Goal: Transaction & Acquisition: Purchase product/service

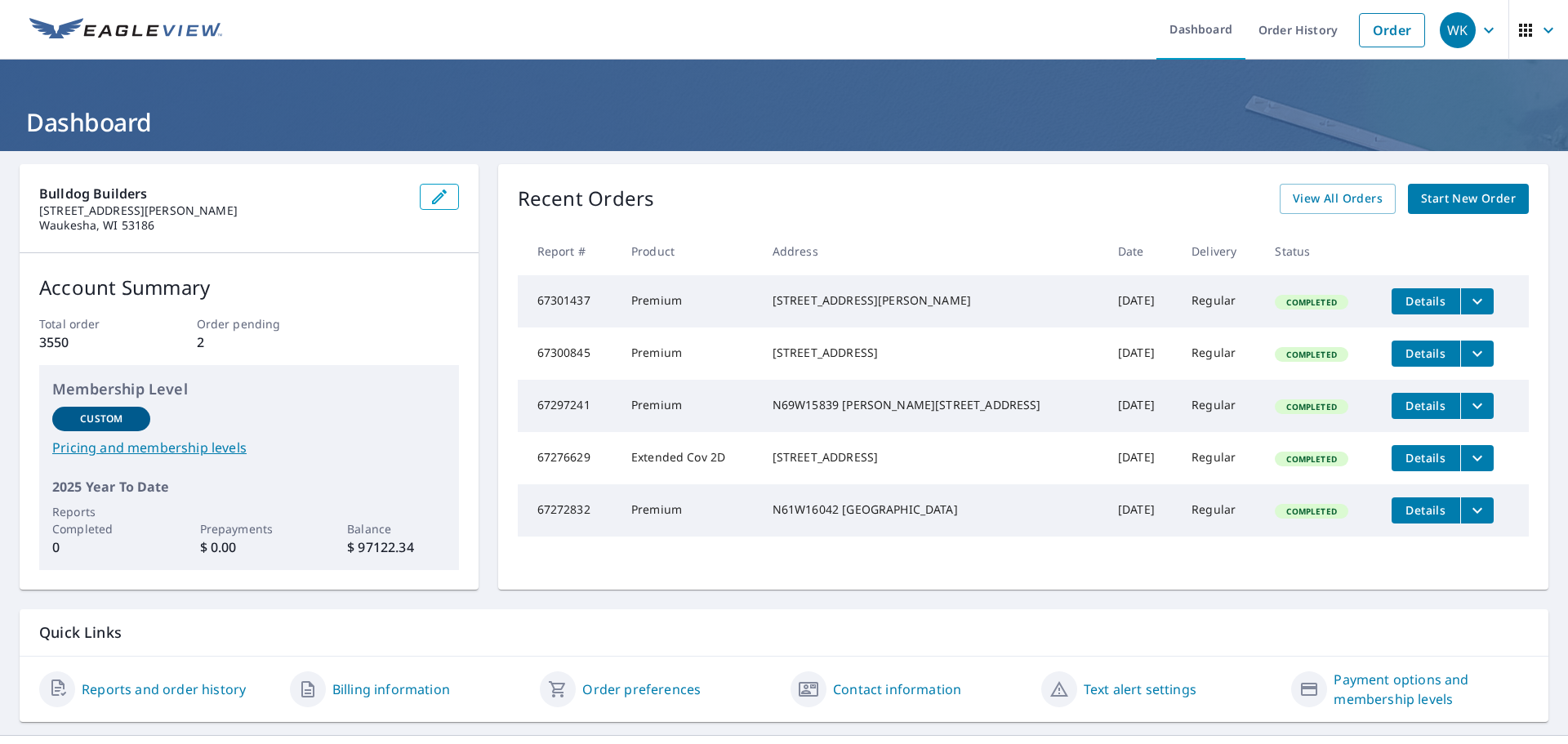
click at [1467, 198] on span "Start New Order" at bounding box center [1467, 199] width 95 height 20
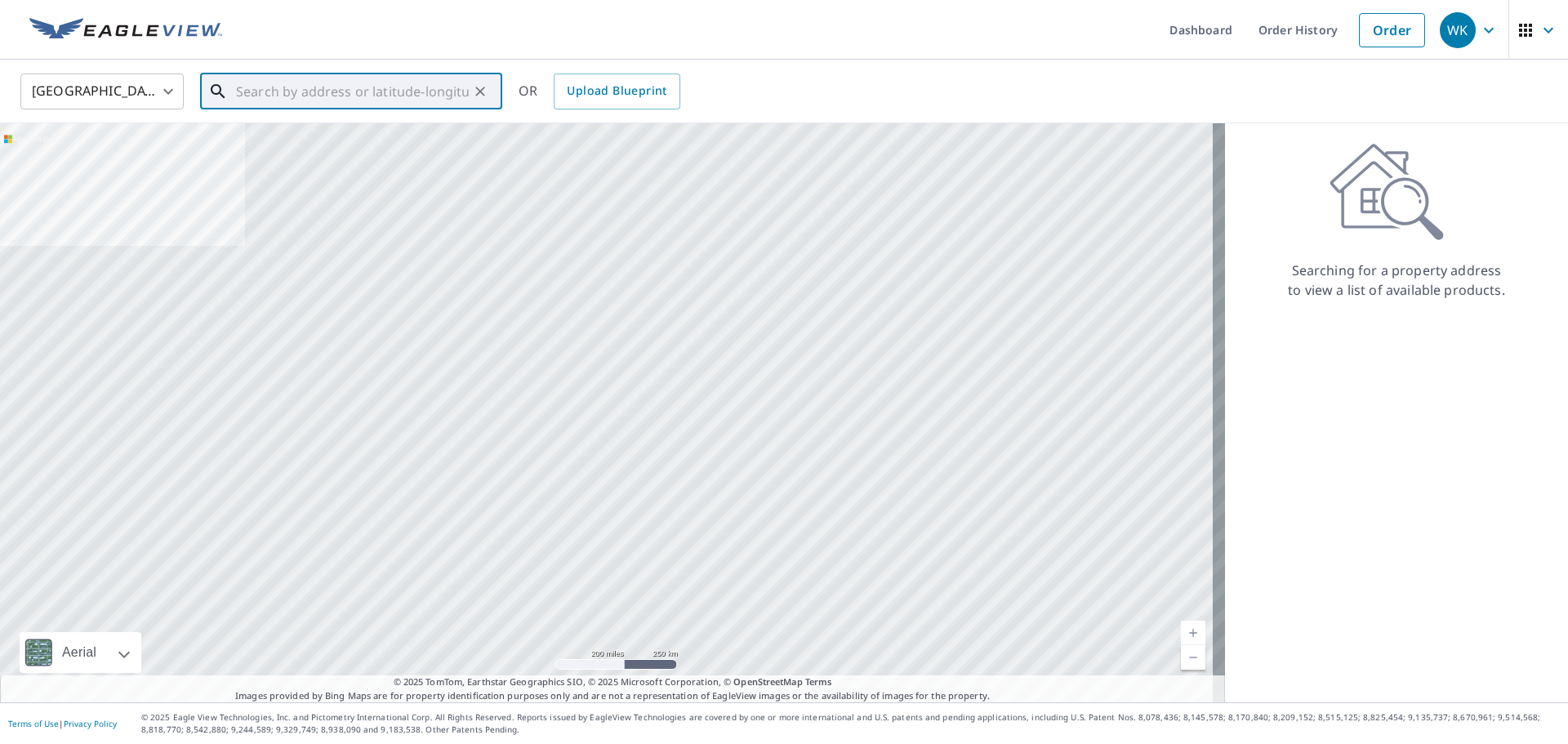
click at [267, 87] on input "text" at bounding box center [353, 91] width 233 height 46
paste input "19670 Independence Ct"
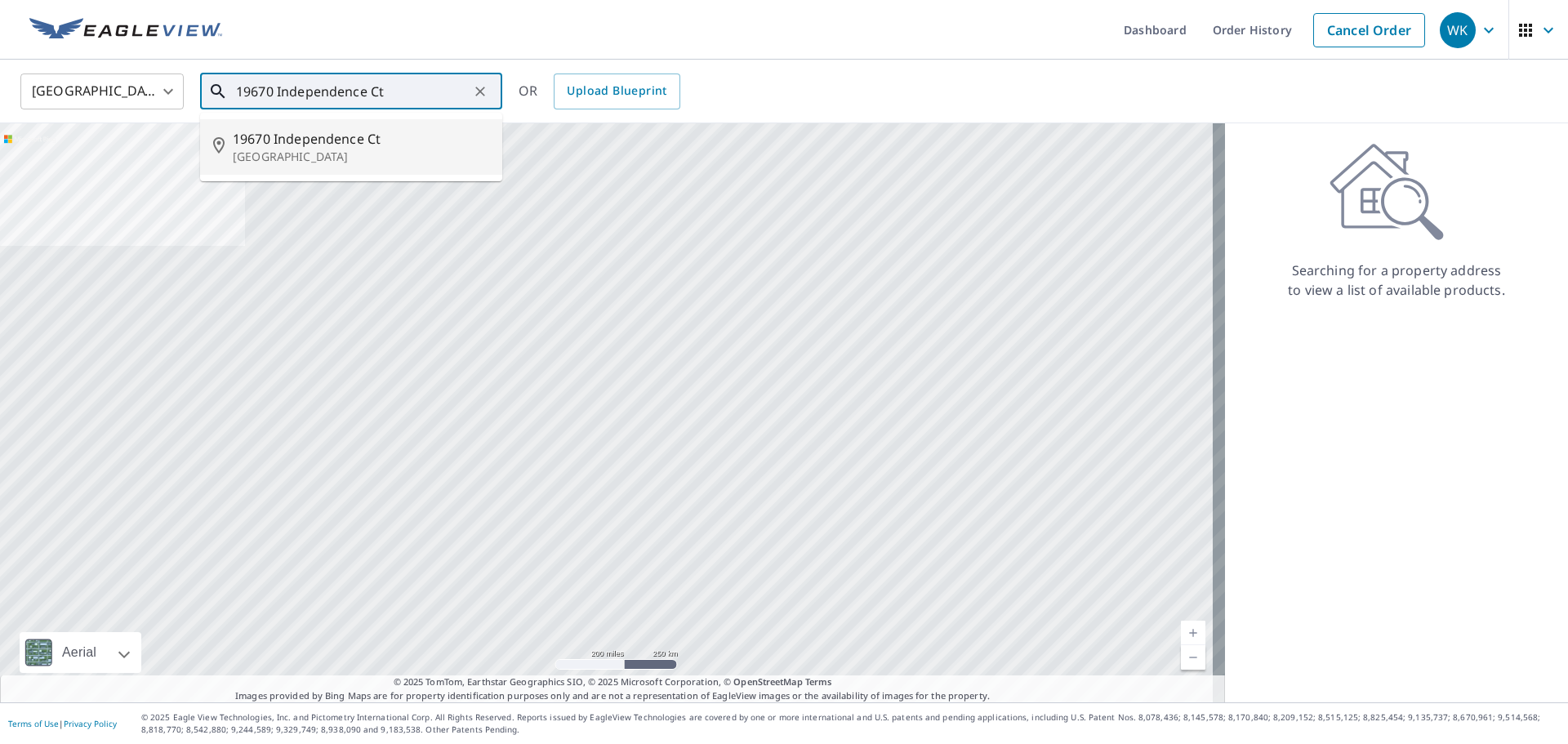
click at [333, 152] on p "[GEOGRAPHIC_DATA]" at bounding box center [361, 156] width 256 height 16
type input "[STREET_ADDRESS]"
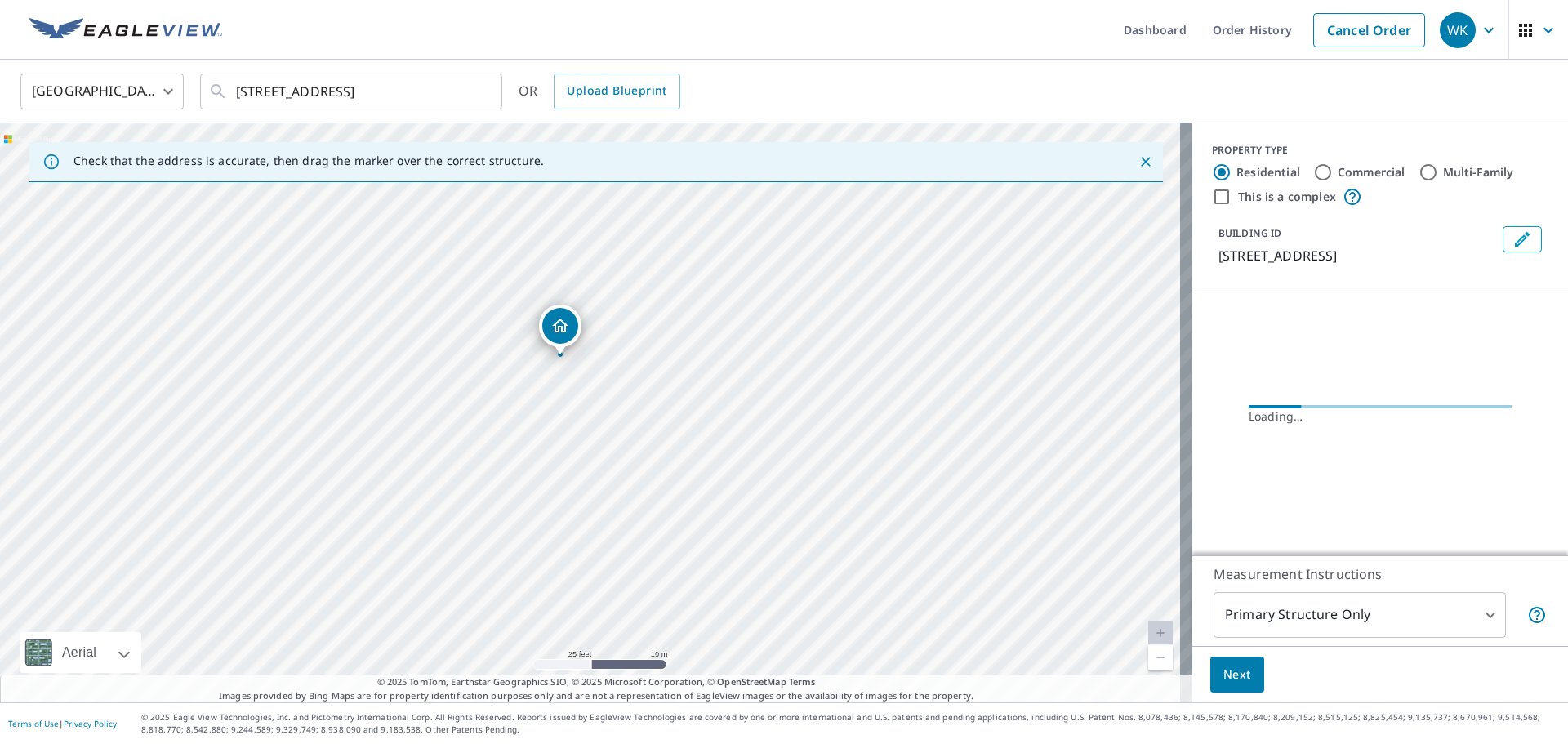
drag, startPoint x: 588, startPoint y: 289, endPoint x: 853, endPoint y: 582, distance: 395.1
click at [854, 584] on div "[STREET_ADDRESS]" at bounding box center [596, 412] width 1192 height 579
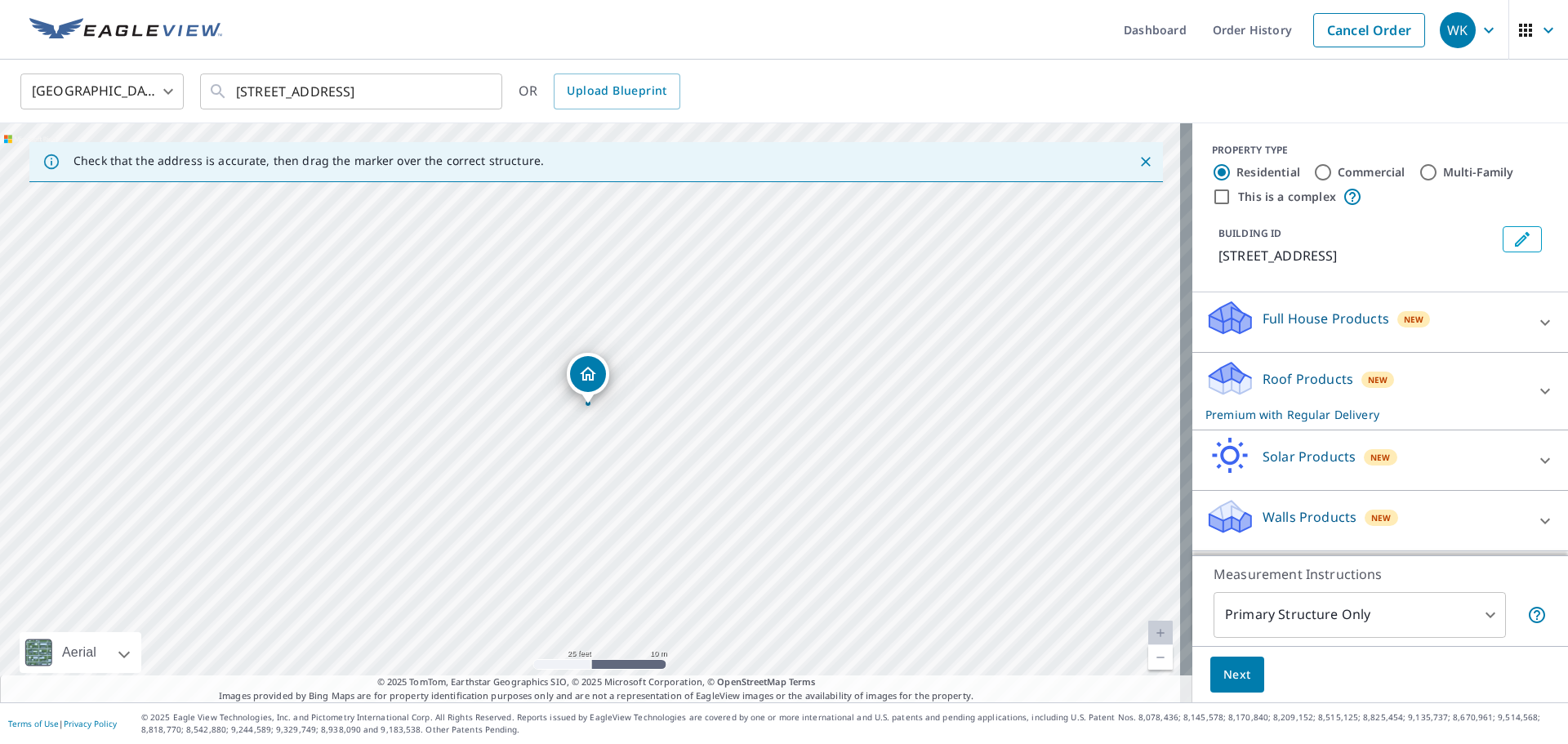
scroll to position [16, 0]
click at [1535, 525] on icon at bounding box center [1545, 520] width 19 height 19
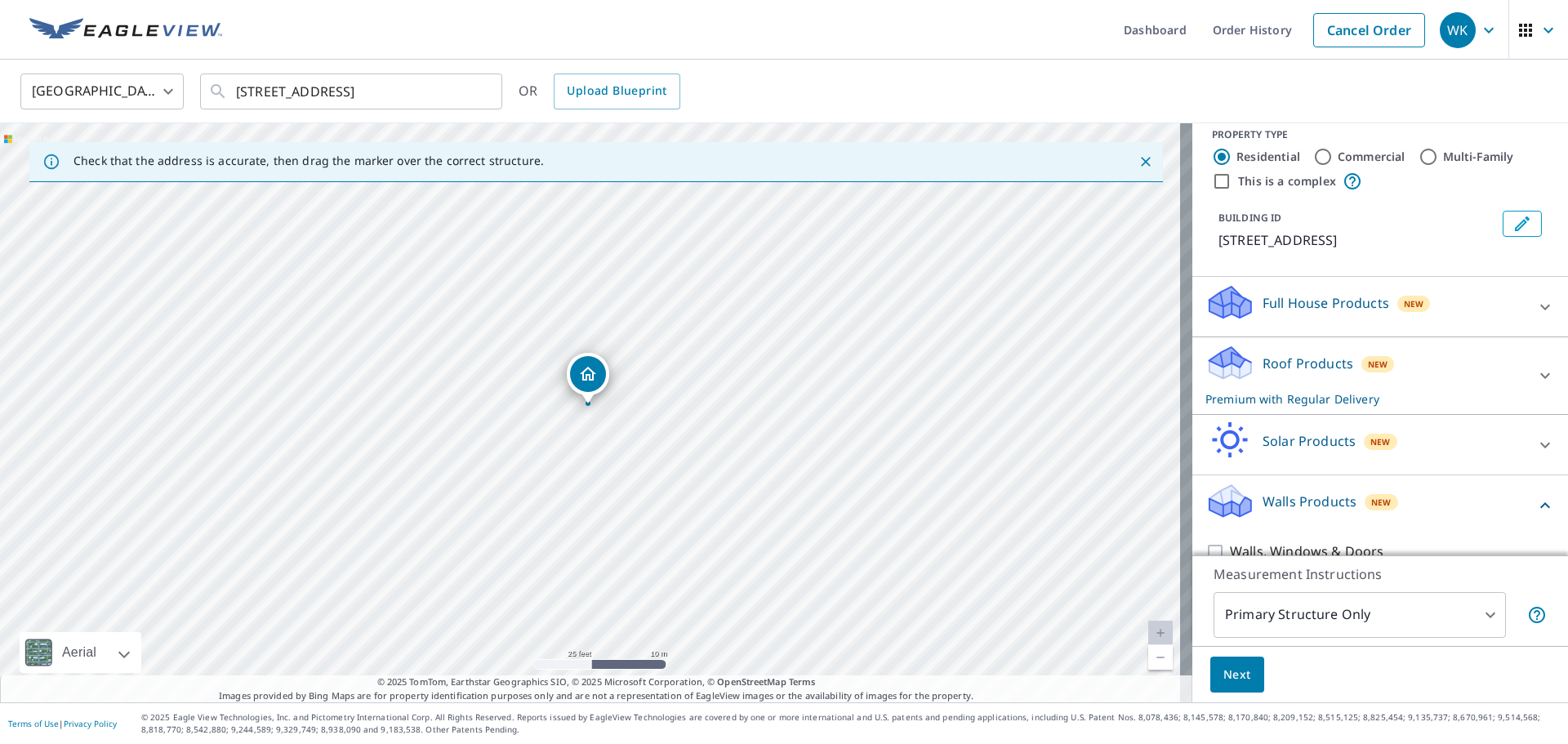
click at [1302, 511] on p "Walls Products" at bounding box center [1309, 501] width 94 height 19
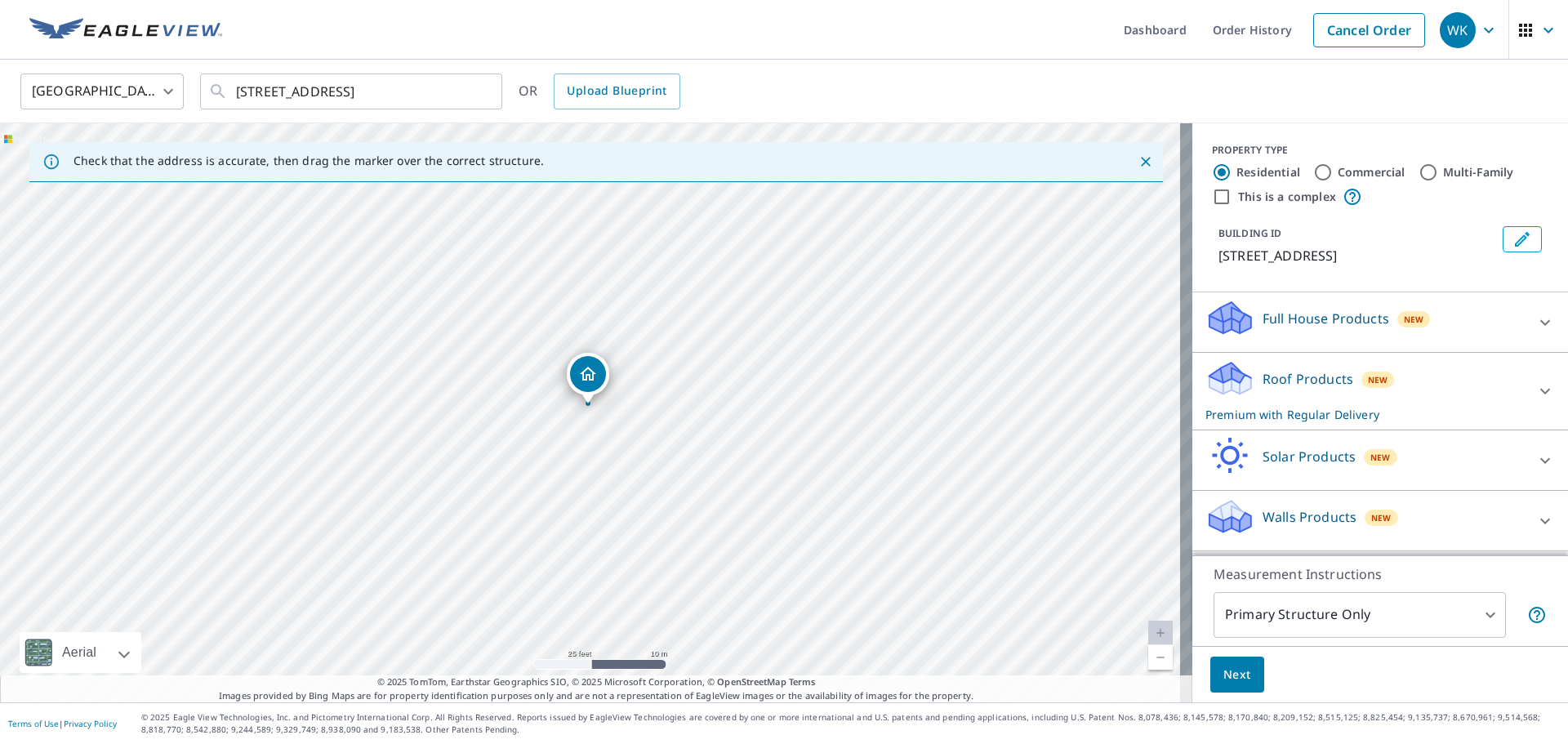
click at [1232, 684] on button "Next" at bounding box center [1237, 675] width 54 height 37
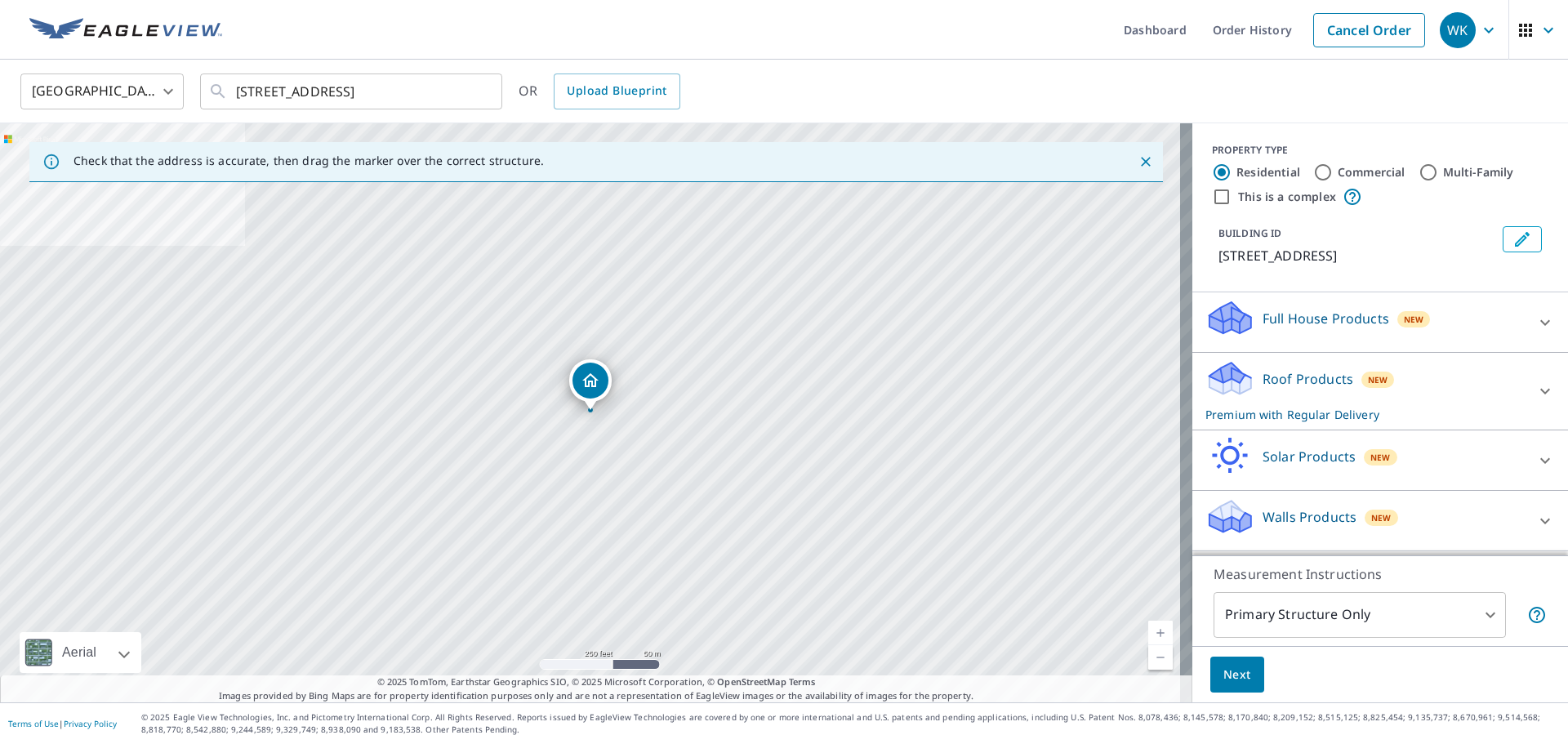
click at [591, 416] on div "[STREET_ADDRESS]" at bounding box center [596, 412] width 1192 height 579
click at [1340, 328] on p "Full House Products" at bounding box center [1325, 318] width 126 height 19
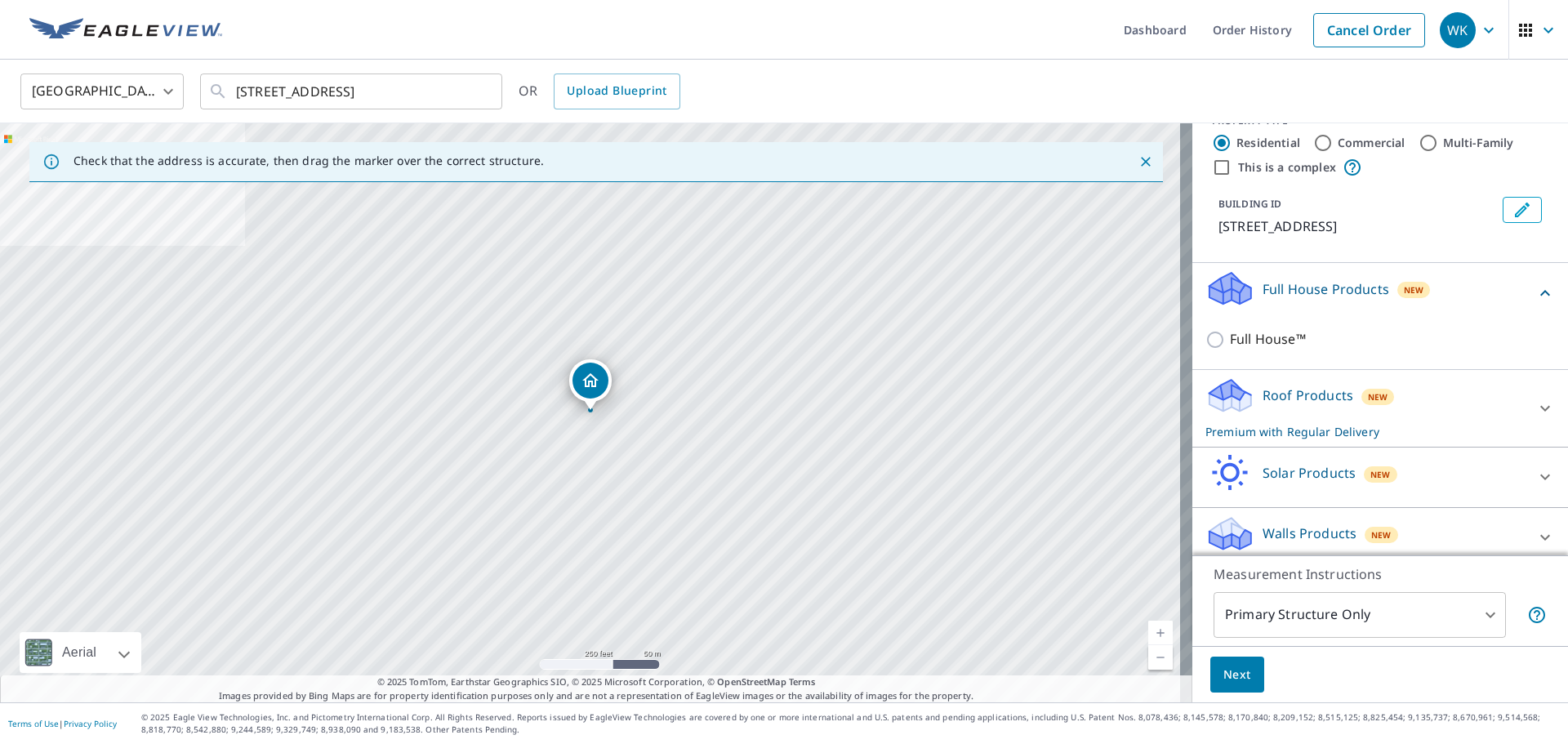
scroll to position [62, 0]
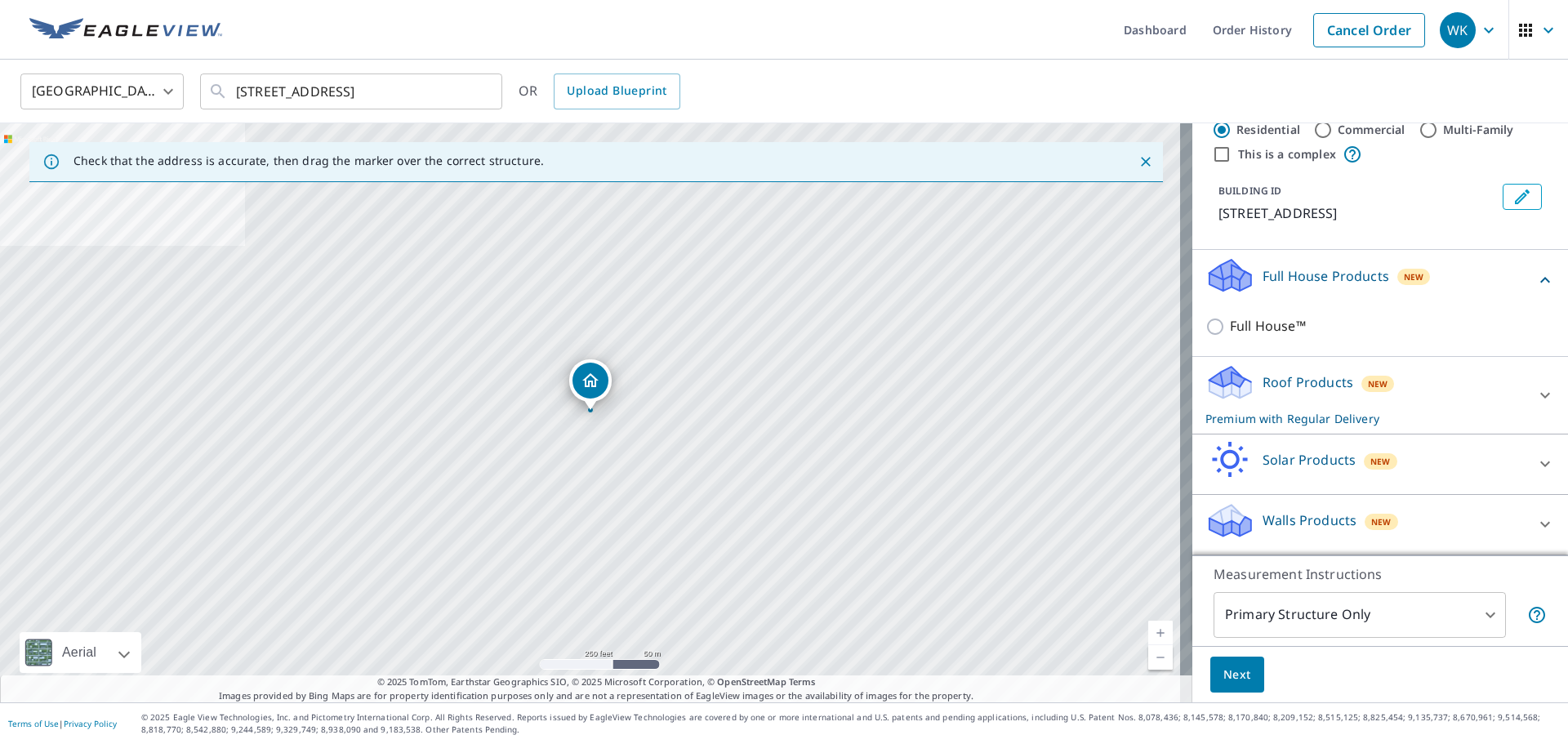
click at [1301, 521] on p "Walls Products" at bounding box center [1309, 519] width 94 height 19
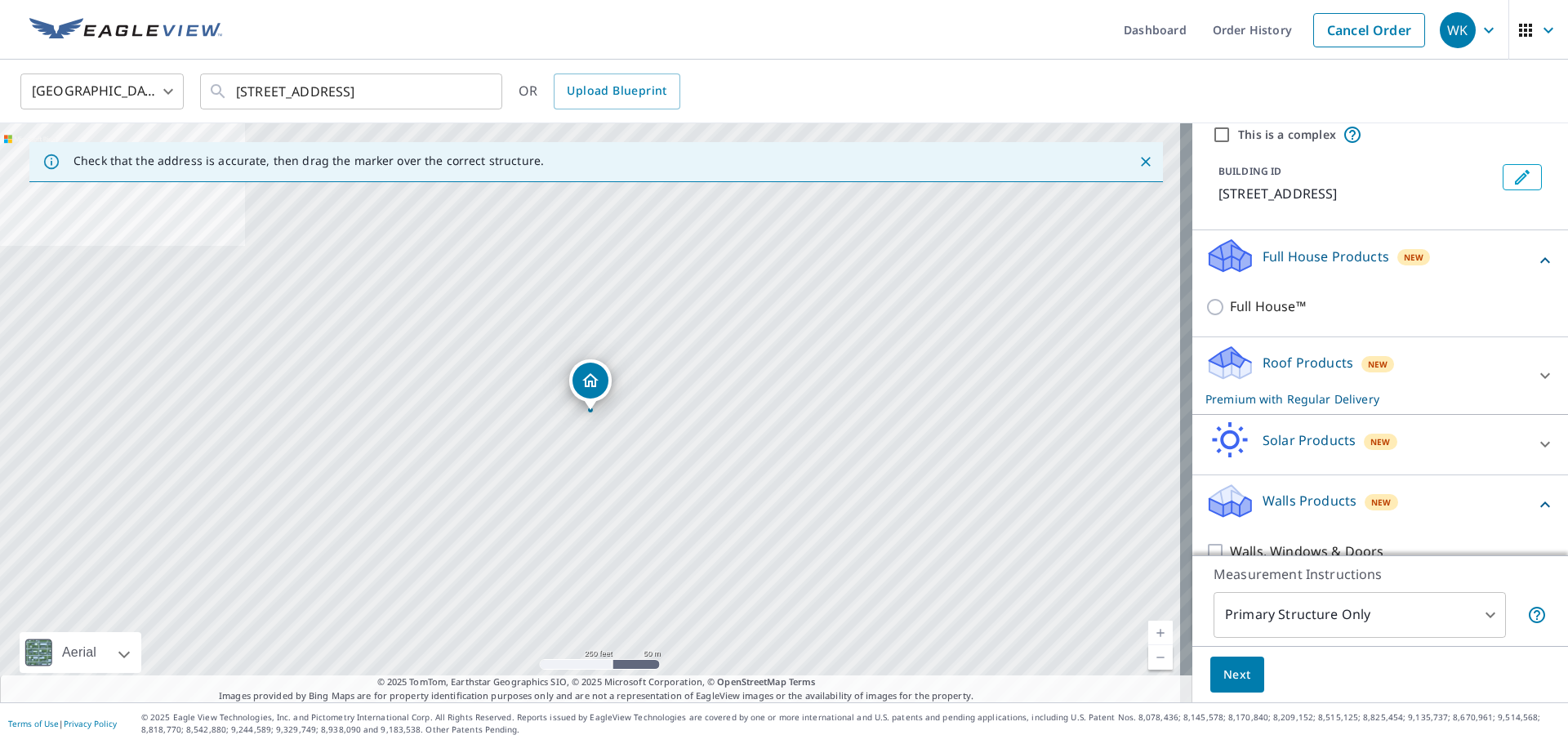
click at [1210, 506] on icon at bounding box center [1230, 495] width 42 height 20
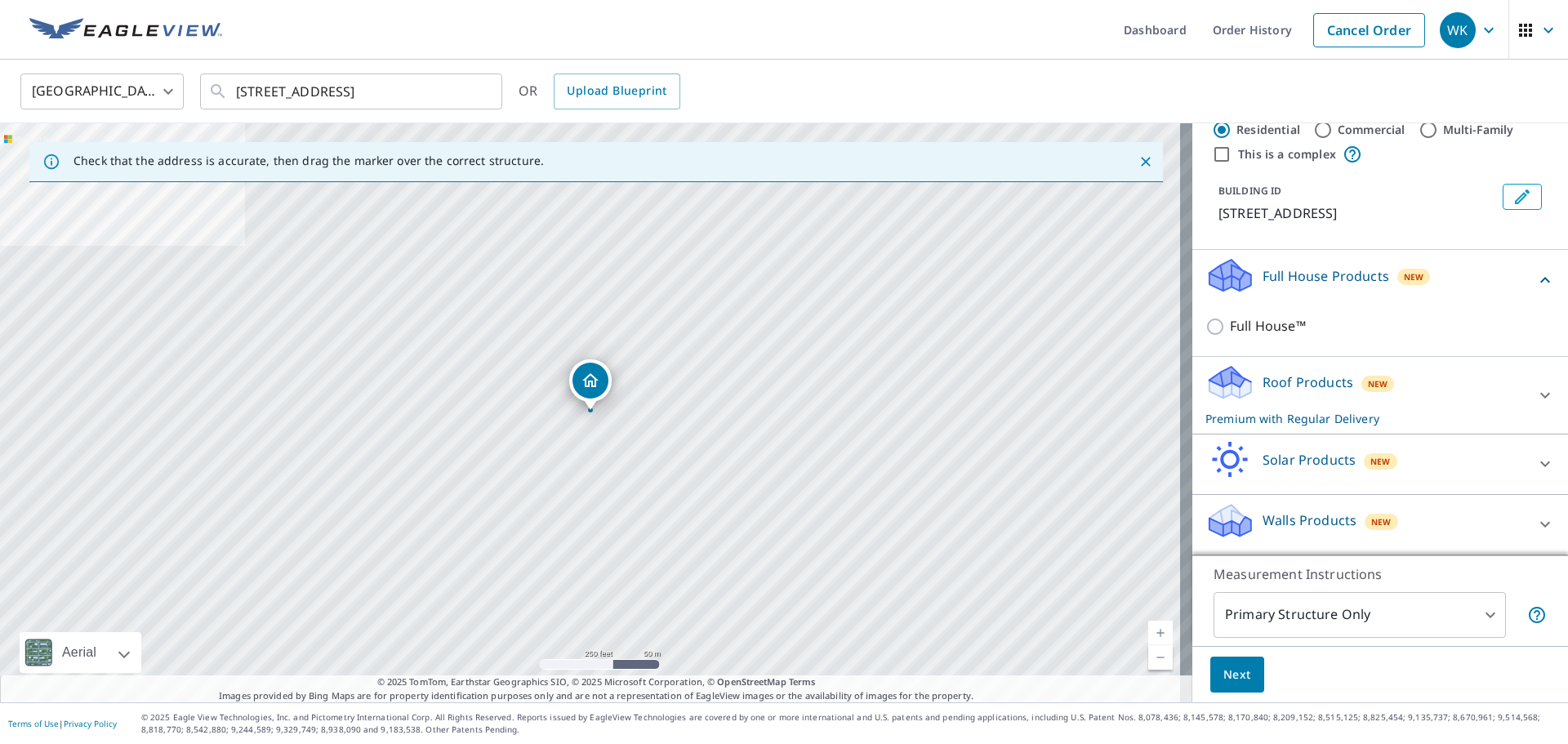
click at [1535, 519] on icon at bounding box center [1545, 524] width 19 height 19
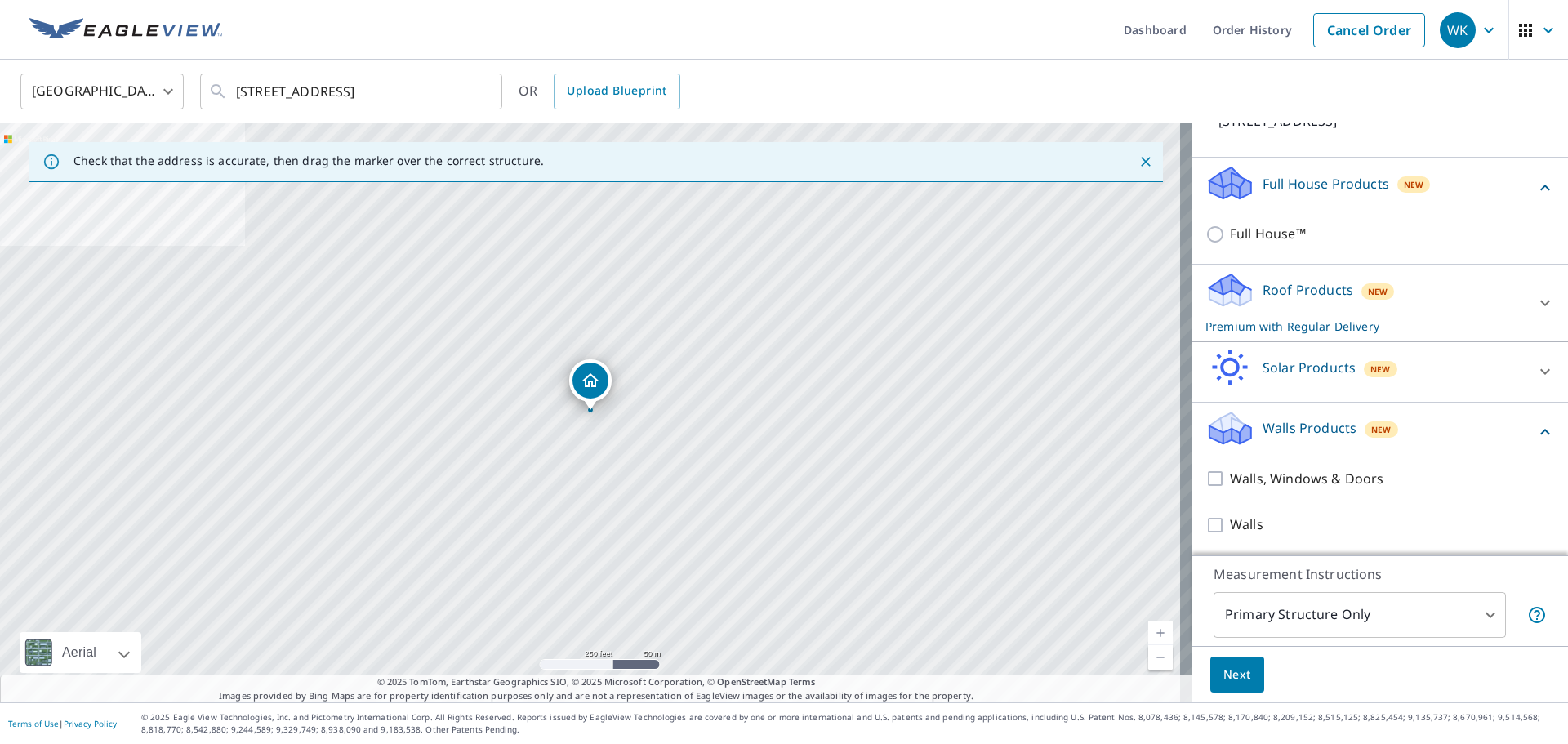
scroll to position [154, 0]
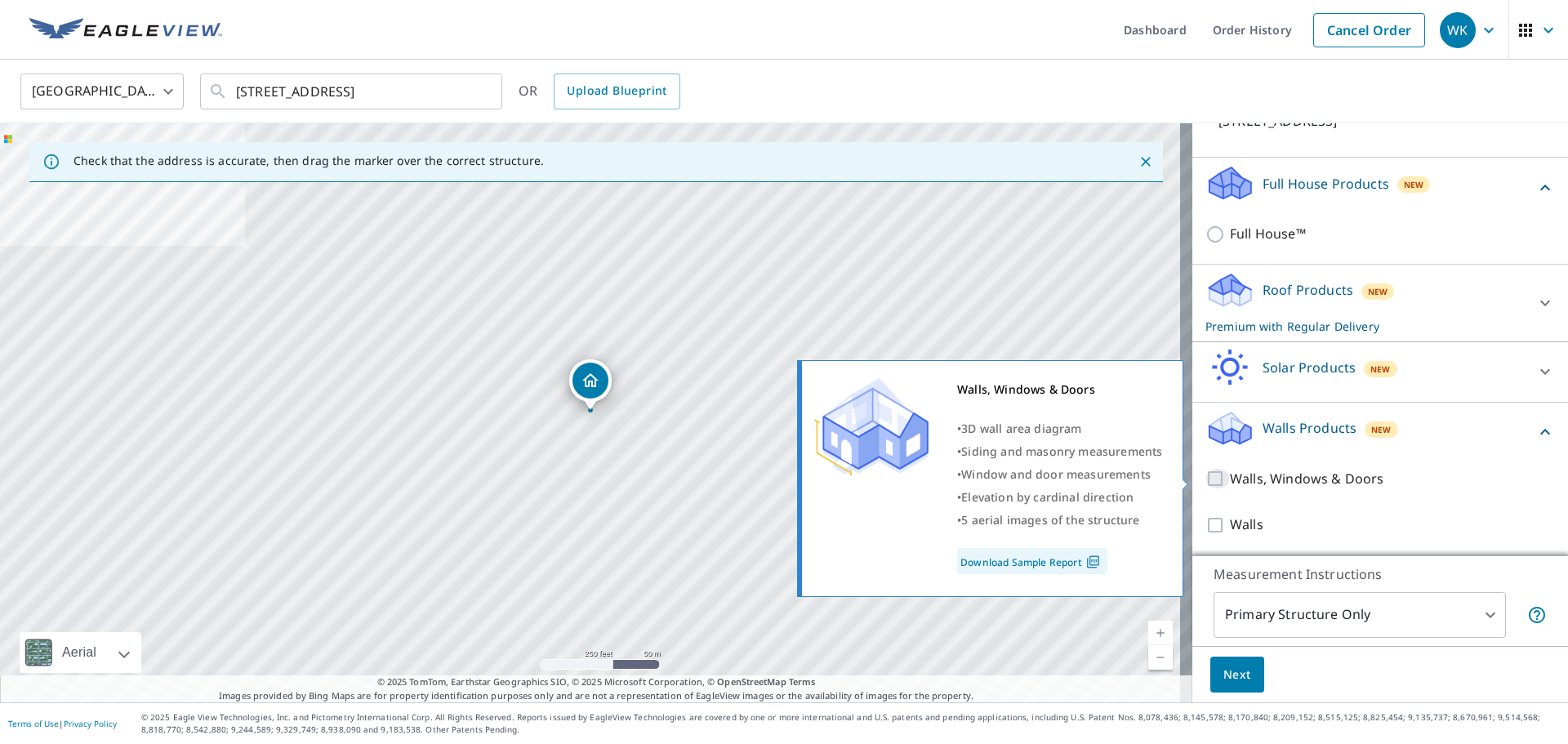
click at [1205, 479] on input "Walls, Windows & Doors" at bounding box center [1217, 478] width 24 height 19
checkbox input "true"
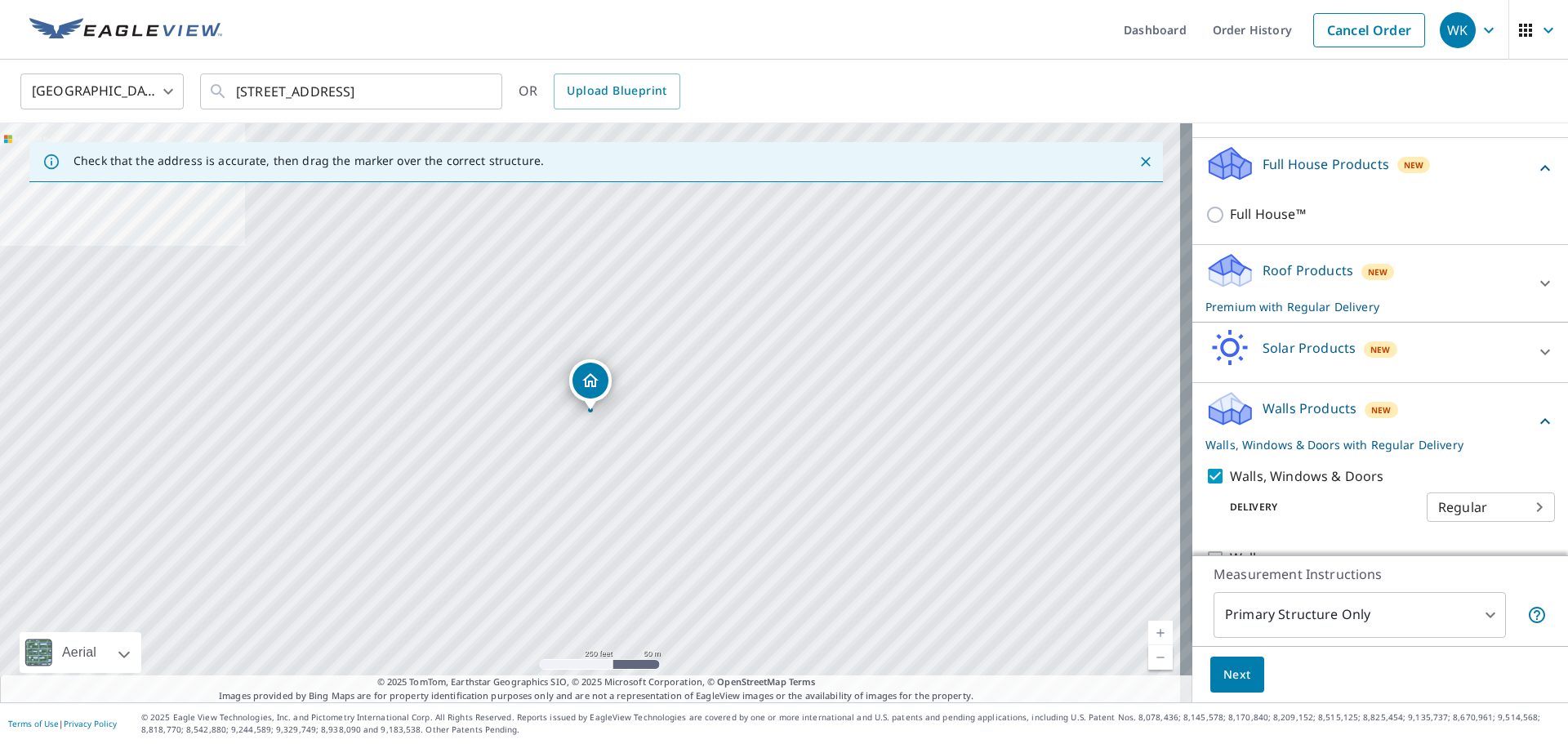
click at [1230, 678] on span "Next" at bounding box center [1237, 675] width 28 height 20
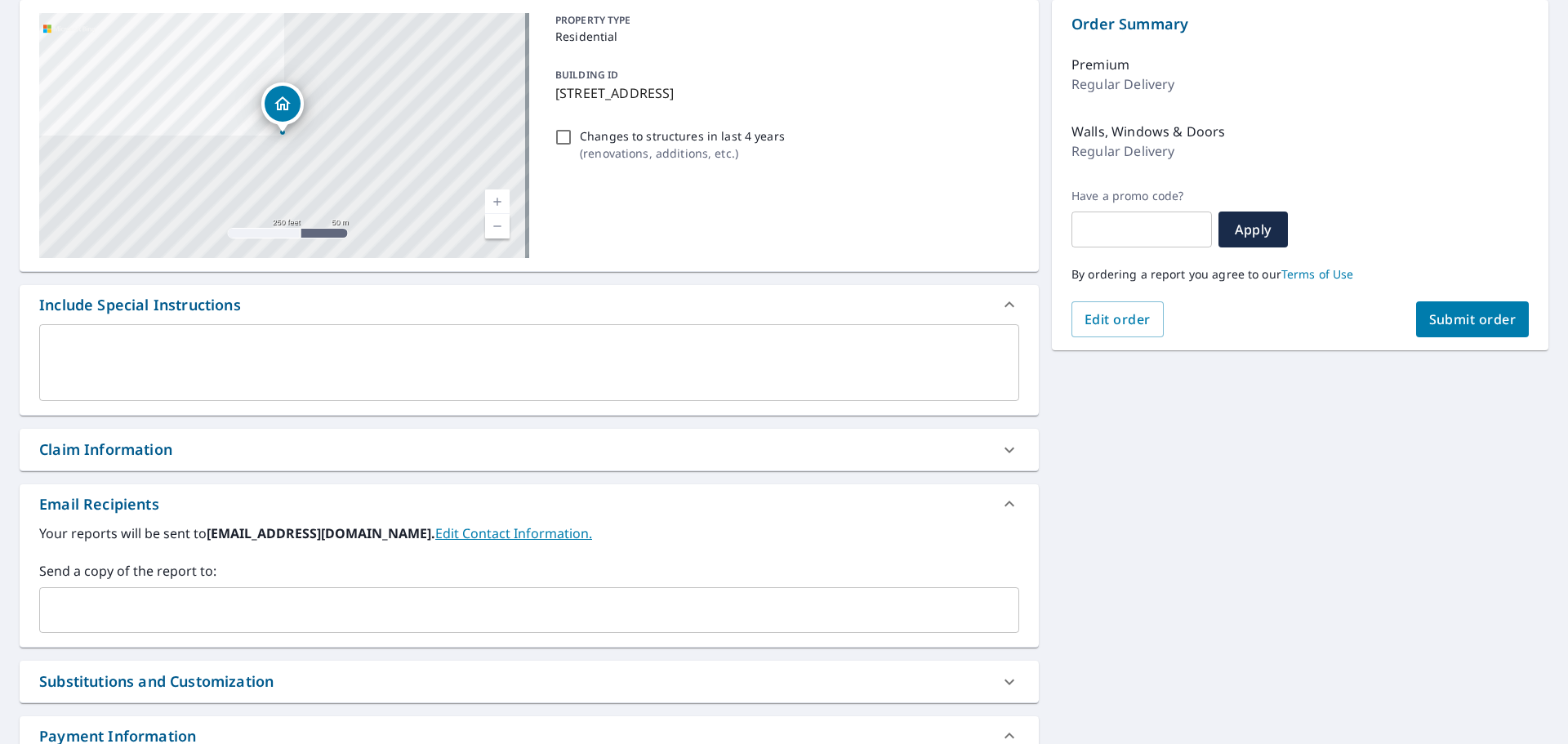
scroll to position [245, 0]
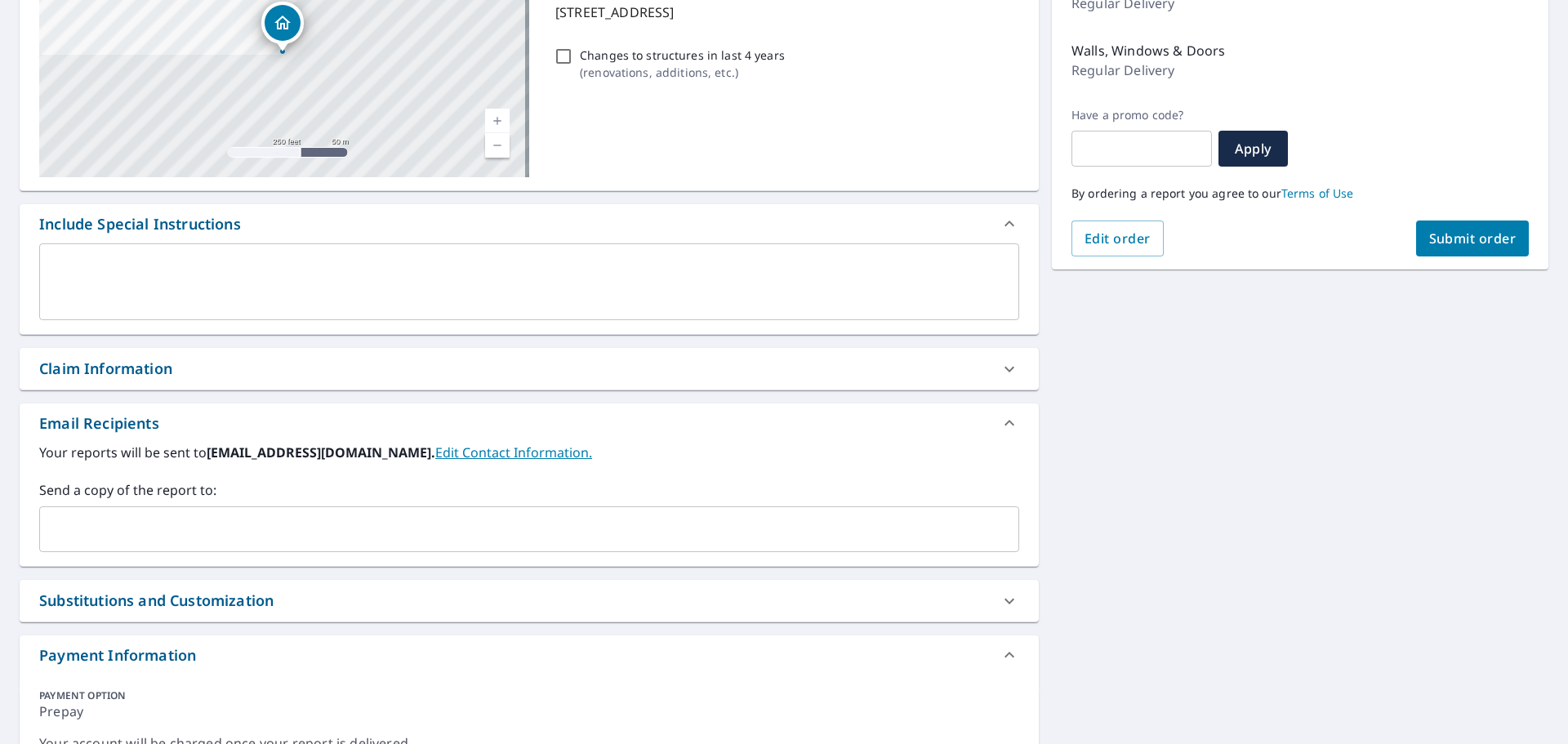
click at [101, 538] on input "text" at bounding box center [517, 529] width 941 height 31
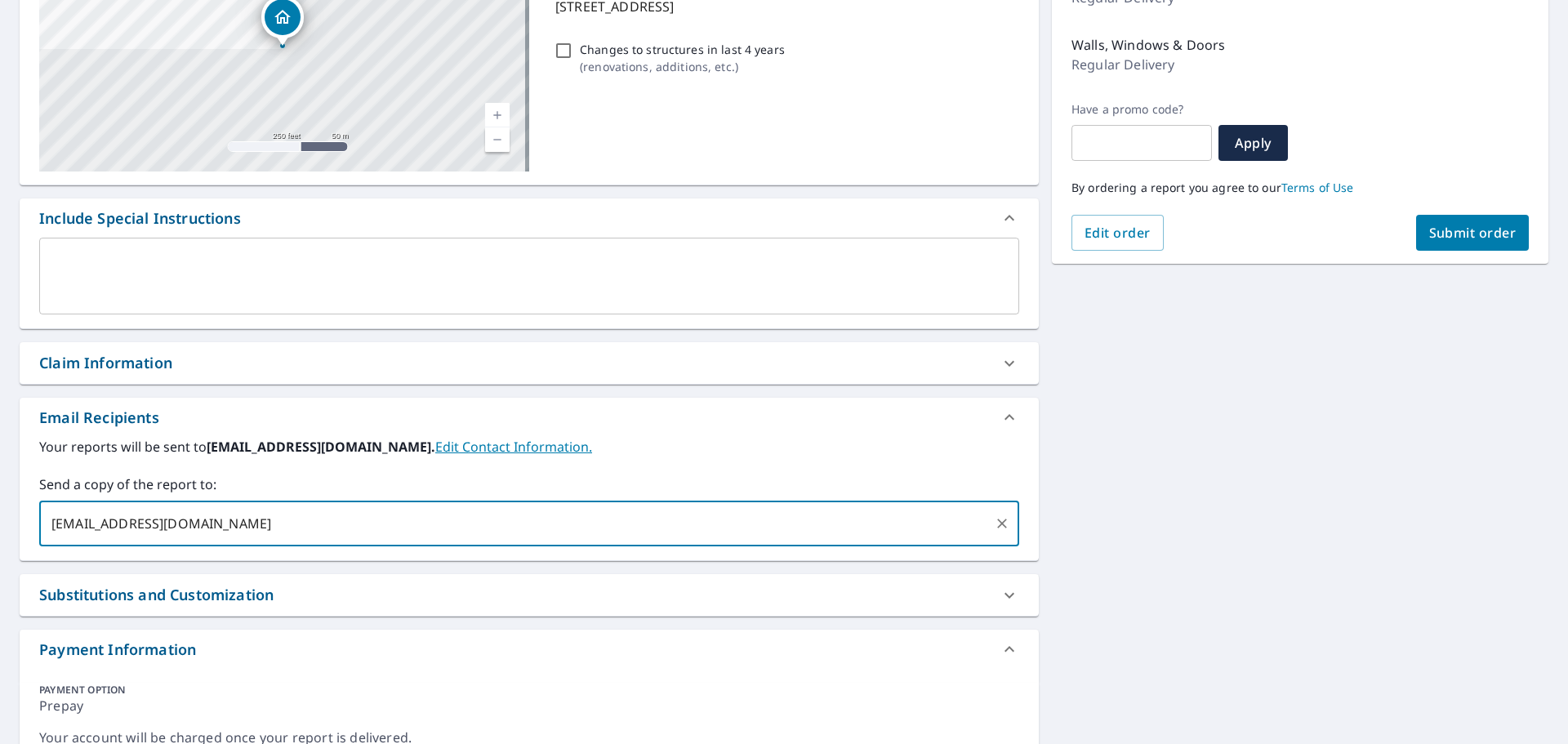
scroll to position [0, 0]
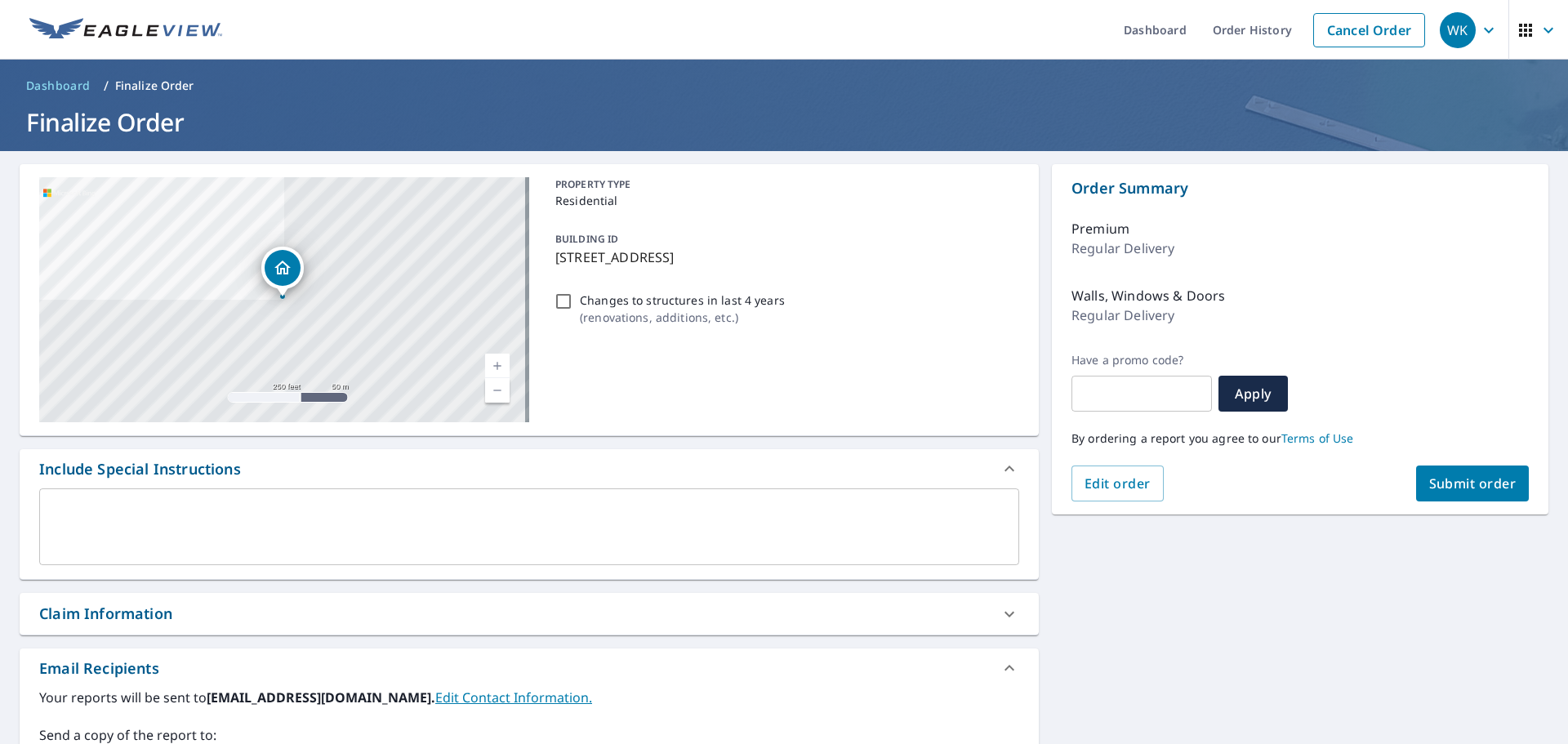
type input "[EMAIL_ADDRESS][DOMAIN_NAME]"
click at [1471, 478] on span "Submit order" at bounding box center [1473, 483] width 87 height 18
checkbox input "true"
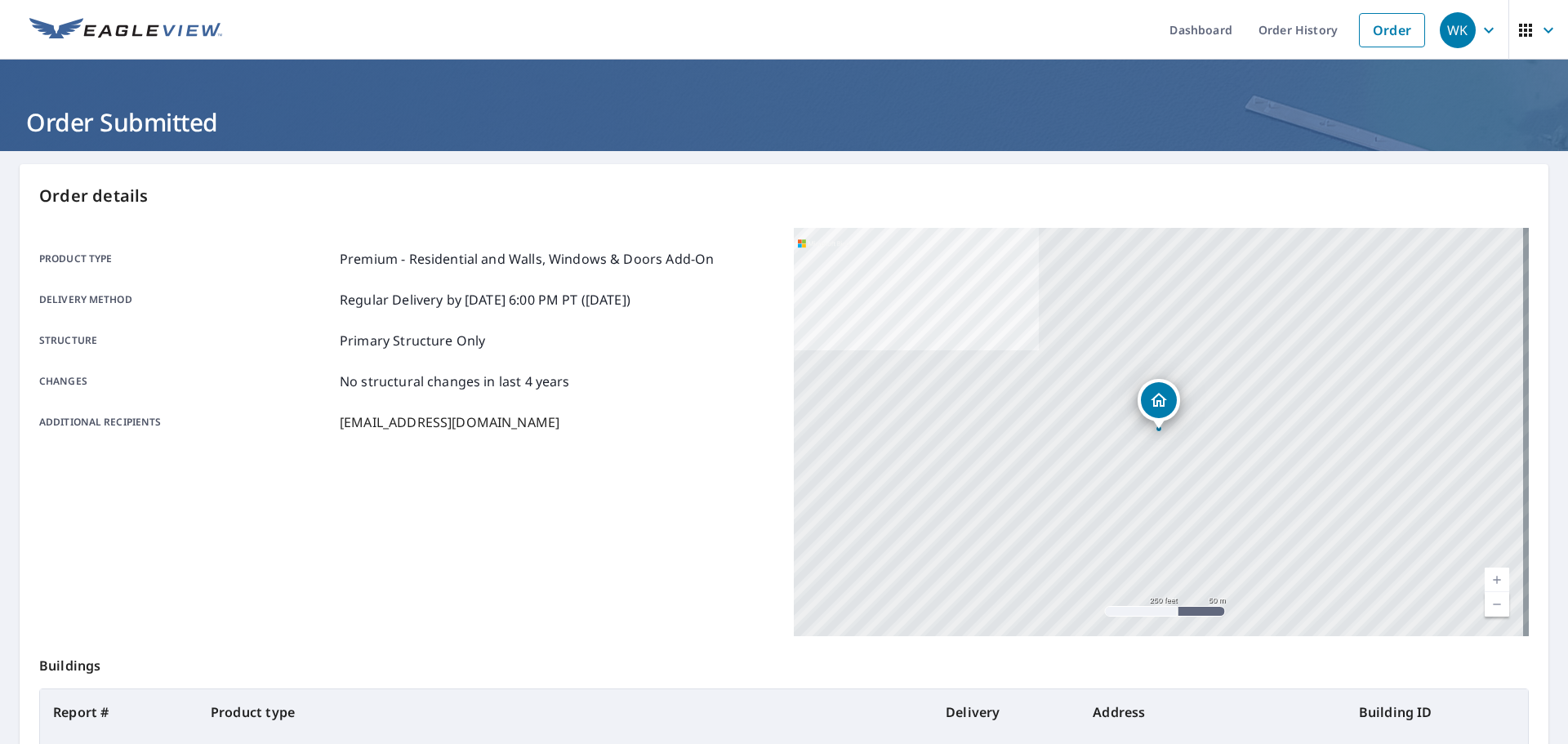
scroll to position [81, 0]
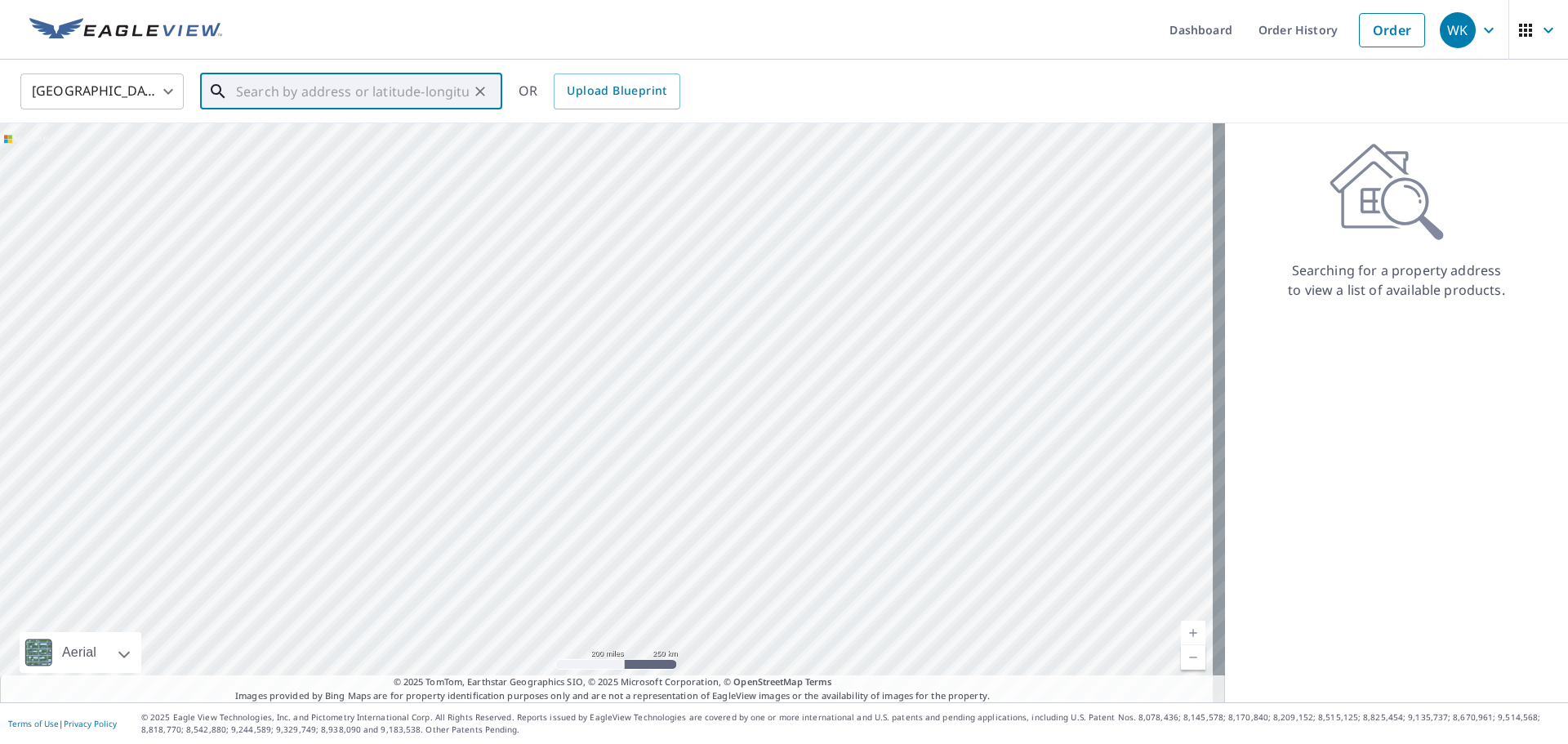
click at [265, 92] on input "text" at bounding box center [353, 91] width 233 height 46
type input "n79w12983 country club [GEOGRAPHIC_DATA][PERSON_NAME]"
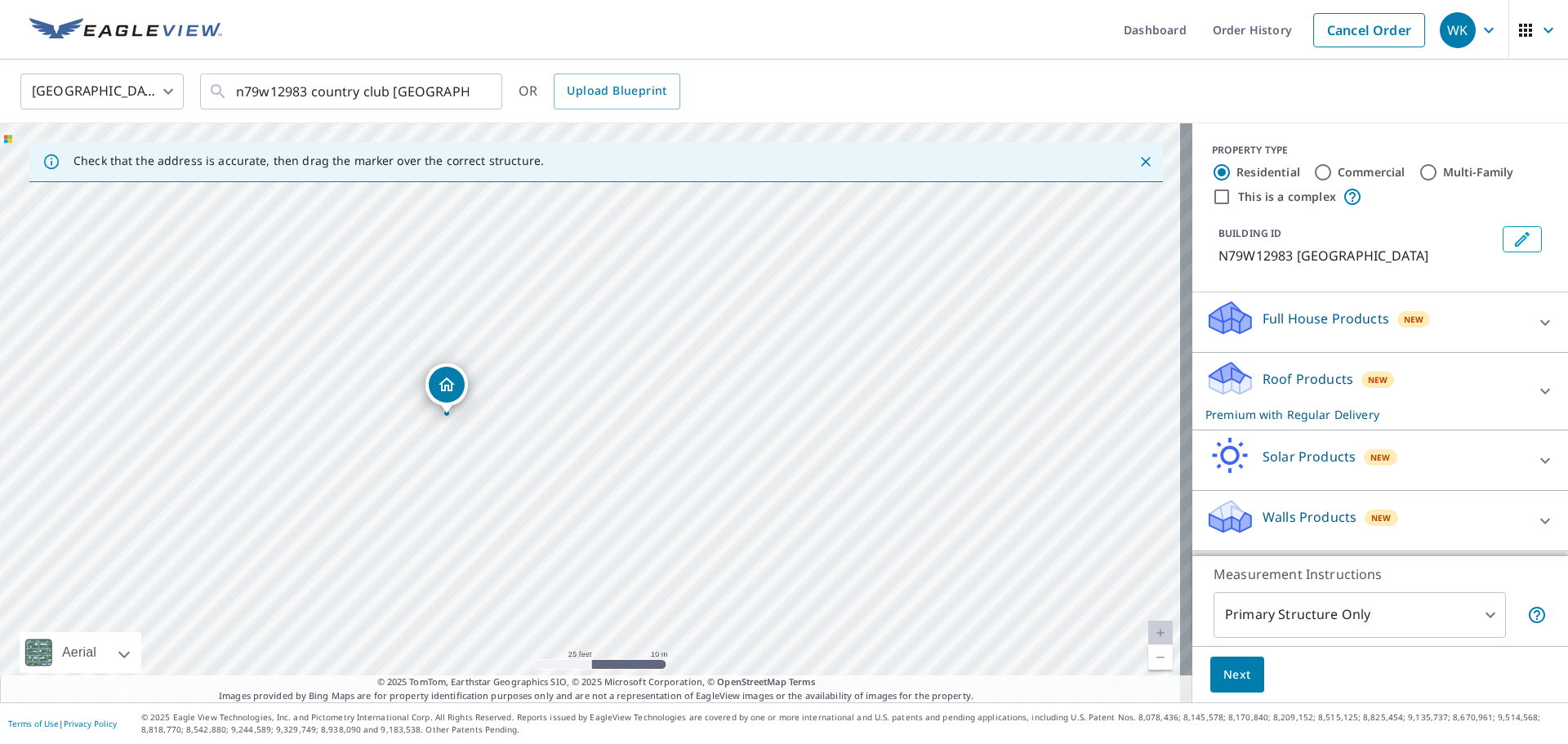
drag, startPoint x: 358, startPoint y: 419, endPoint x: 525, endPoint y: 449, distance: 169.7
click at [525, 449] on div "N79W12983 Country Club [GEOGRAPHIC_DATA]" at bounding box center [596, 412] width 1192 height 579
click at [1540, 524] on icon at bounding box center [1545, 520] width 10 height 6
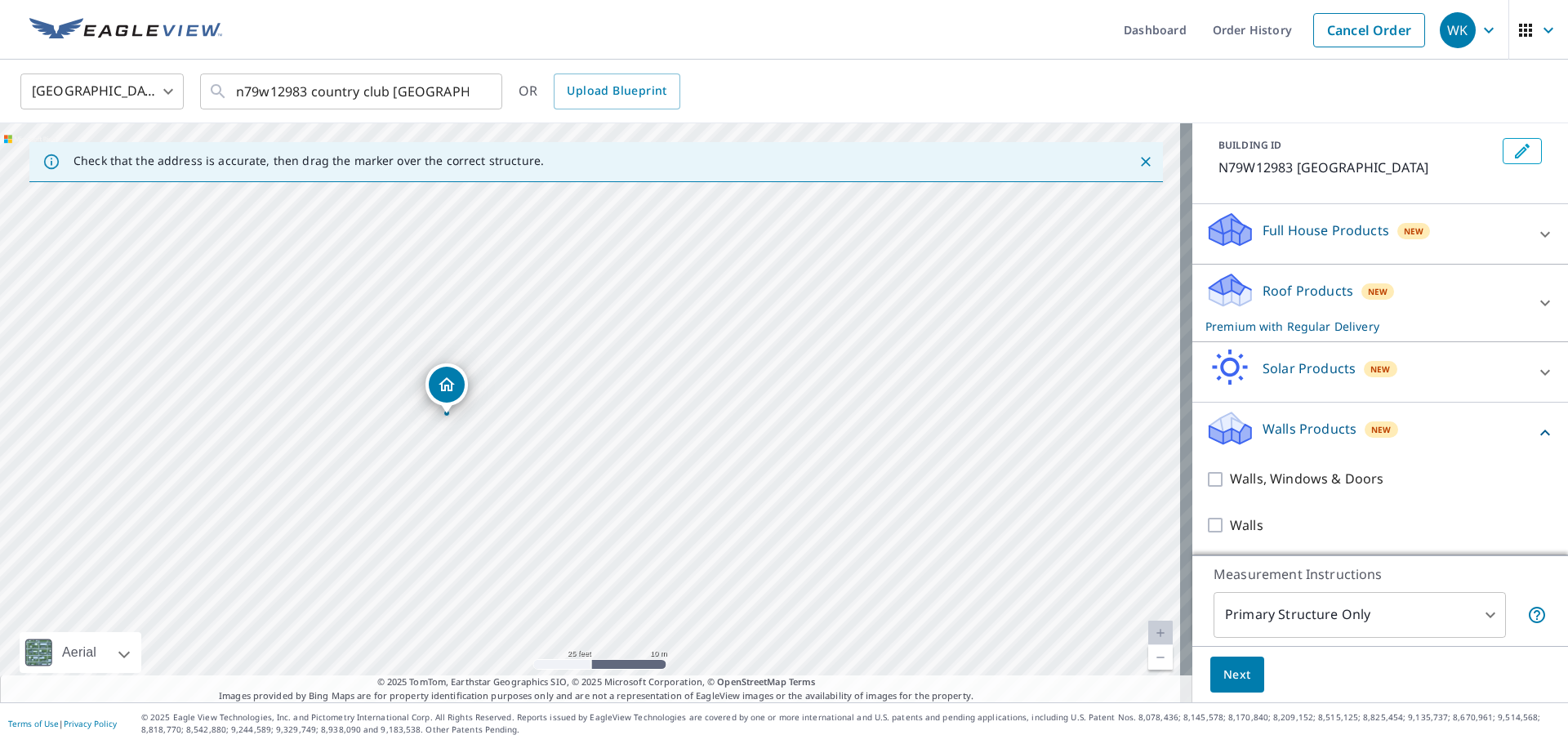
scroll to position [108, 0]
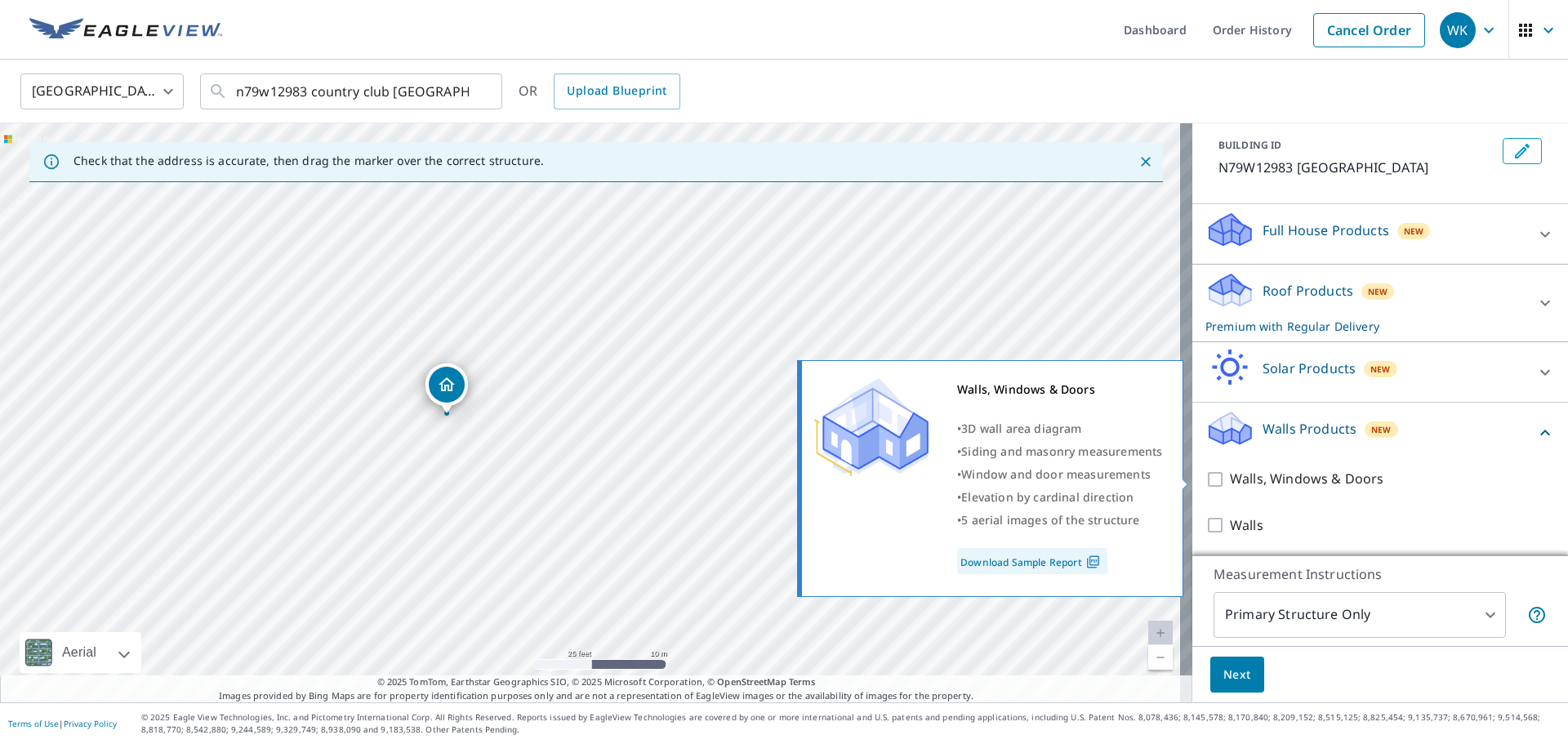
click at [1213, 478] on input "Walls, Windows & Doors" at bounding box center [1217, 479] width 24 height 19
checkbox input "true"
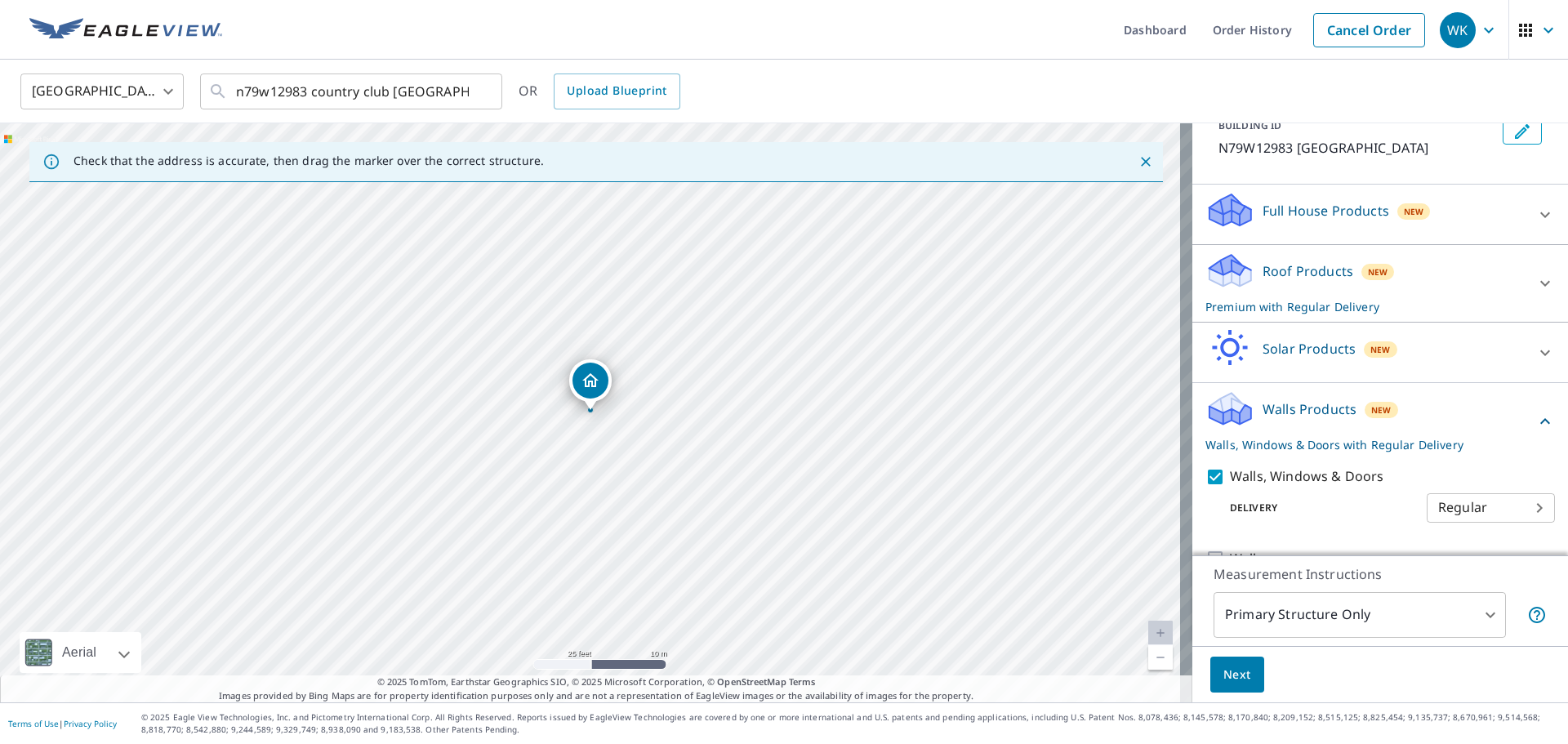
click at [1518, 533] on body "WK WK Dashboard Order History Cancel Order WK [GEOGRAPHIC_DATA] [GEOGRAPHIC_DAT…" at bounding box center [784, 372] width 1568 height 744
click at [1518, 531] on ul "Regular" at bounding box center [1466, 526] width 128 height 43
click at [1478, 465] on div at bounding box center [784, 372] width 1568 height 744
click at [1518, 529] on body "WK WK Dashboard Order History Cancel Order WK [GEOGRAPHIC_DATA] [GEOGRAPHIC_DAT…" at bounding box center [784, 372] width 1568 height 744
click at [1504, 479] on div at bounding box center [784, 372] width 1568 height 744
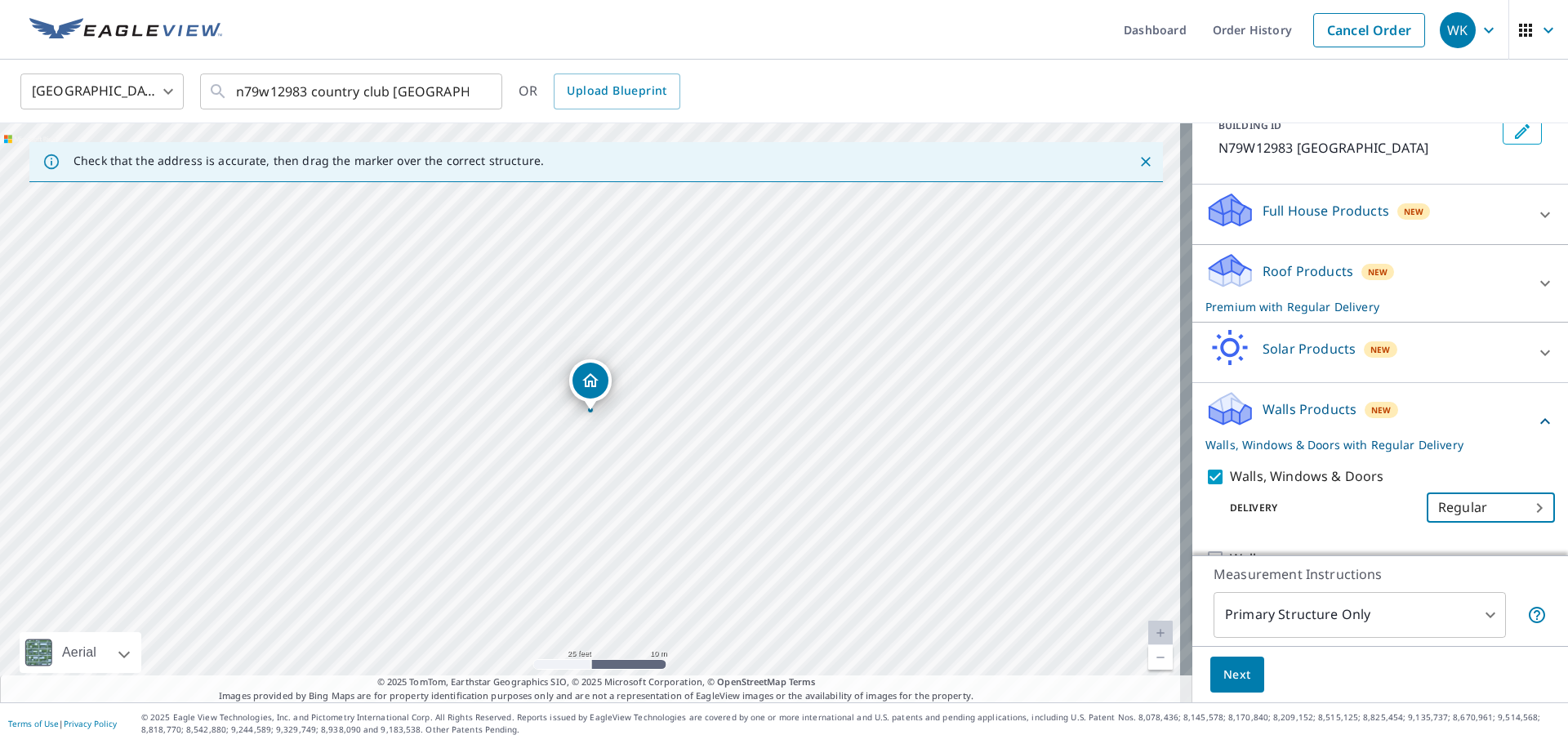
click at [1518, 530] on body "WK WK Dashboard Order History Cancel Order WK [GEOGRAPHIC_DATA] [GEOGRAPHIC_DAT…" at bounding box center [784, 372] width 1568 height 744
click at [1485, 474] on div at bounding box center [784, 372] width 1568 height 744
click at [1240, 675] on button "Next" at bounding box center [1237, 675] width 54 height 37
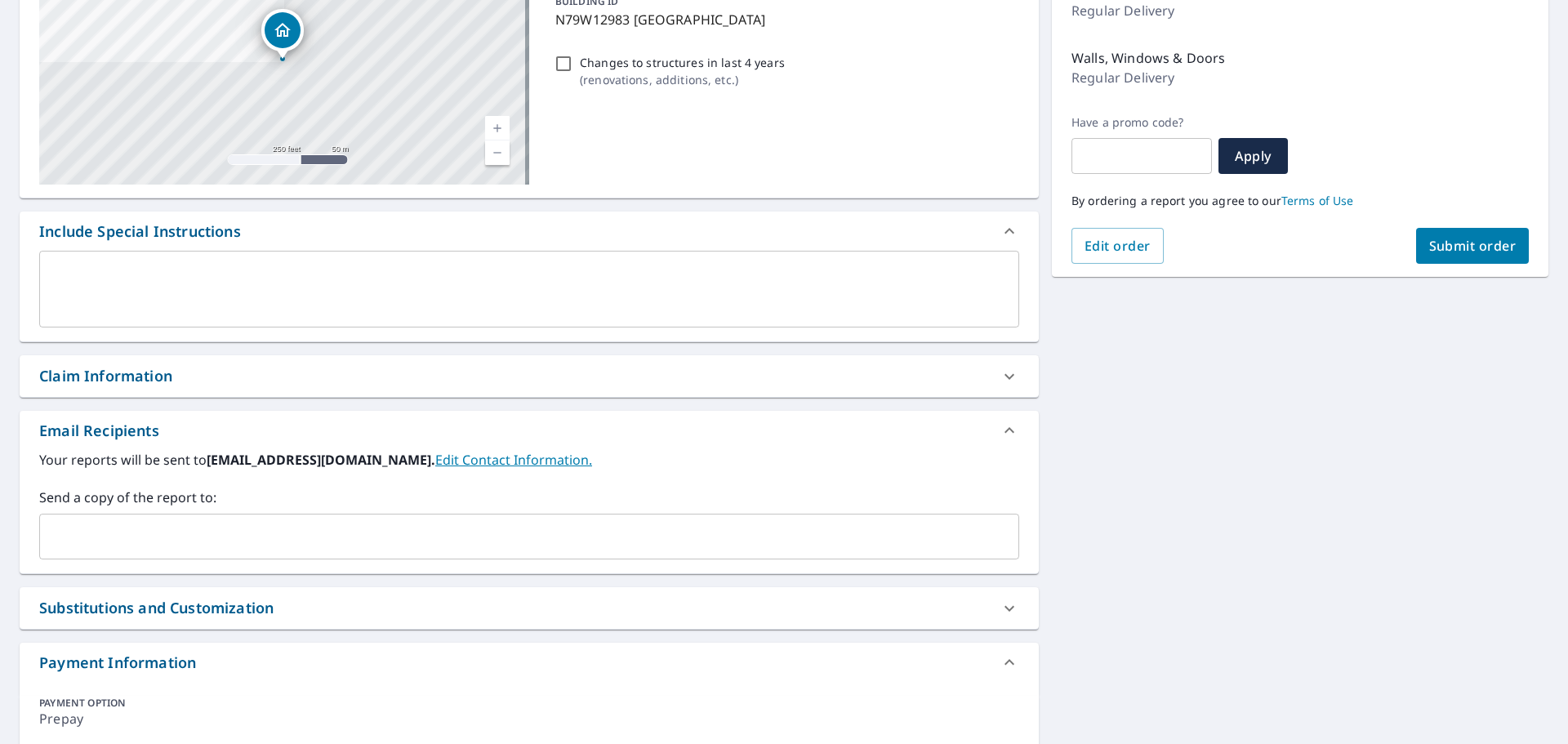
scroll to position [245, 0]
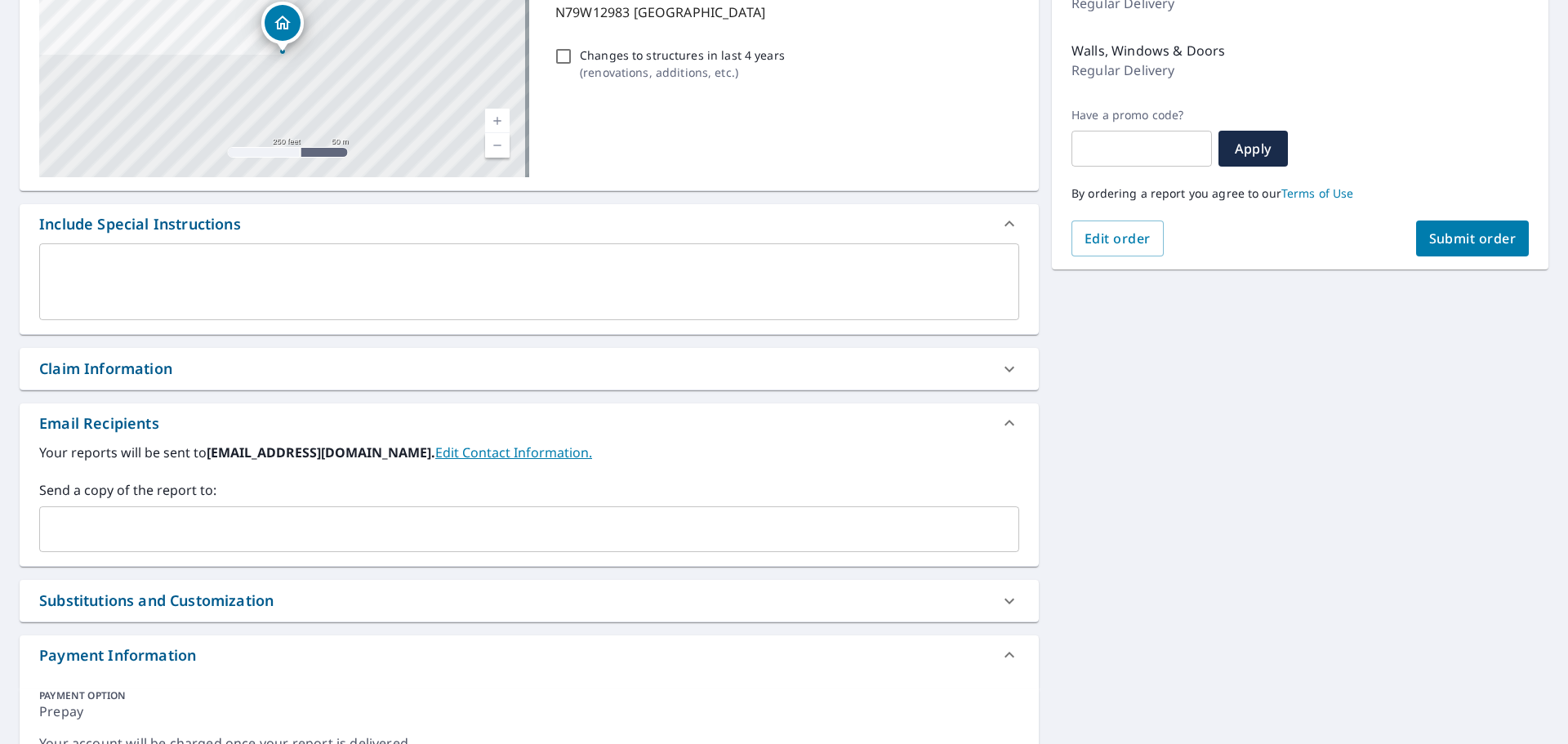
click at [80, 521] on input "text" at bounding box center [517, 529] width 941 height 31
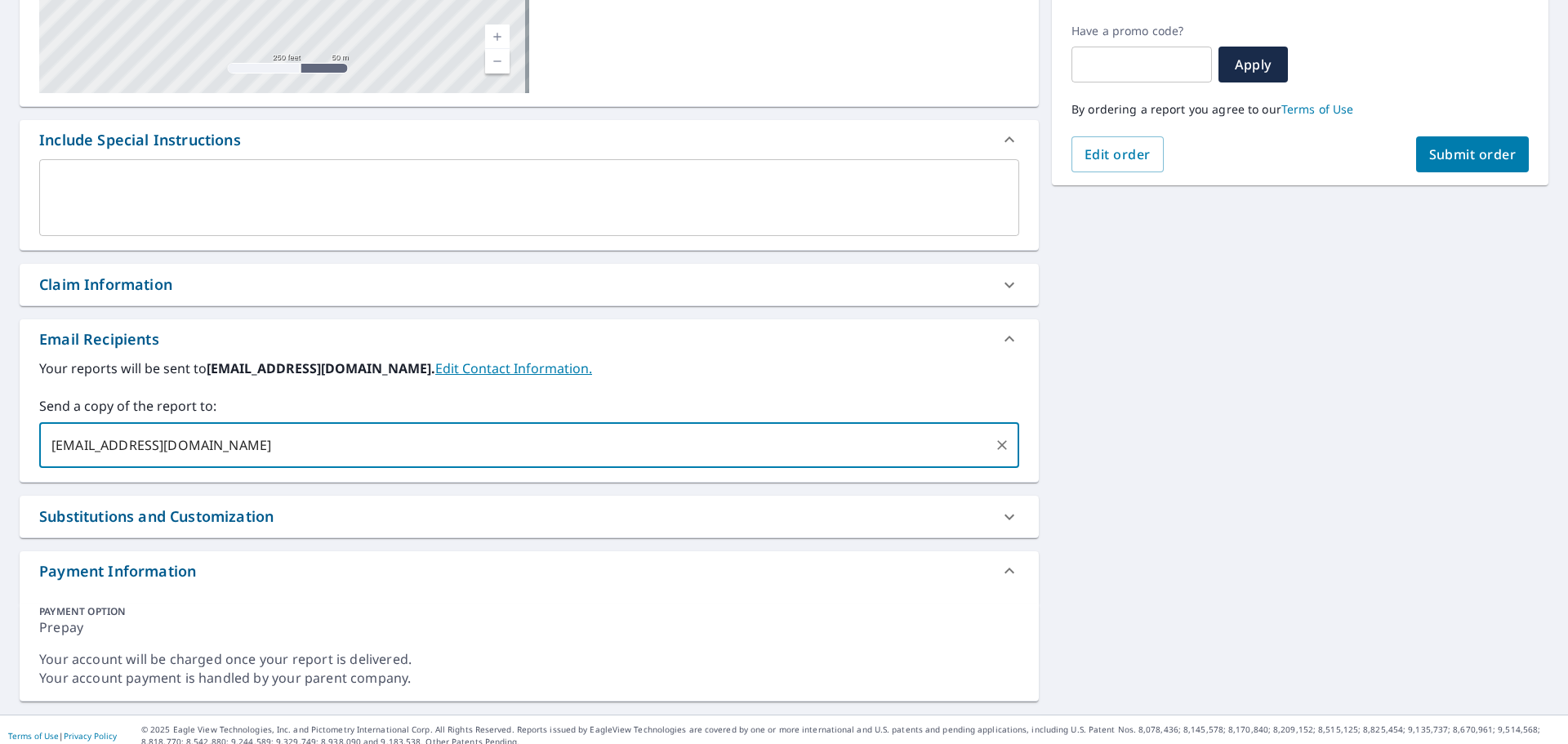
scroll to position [342, 0]
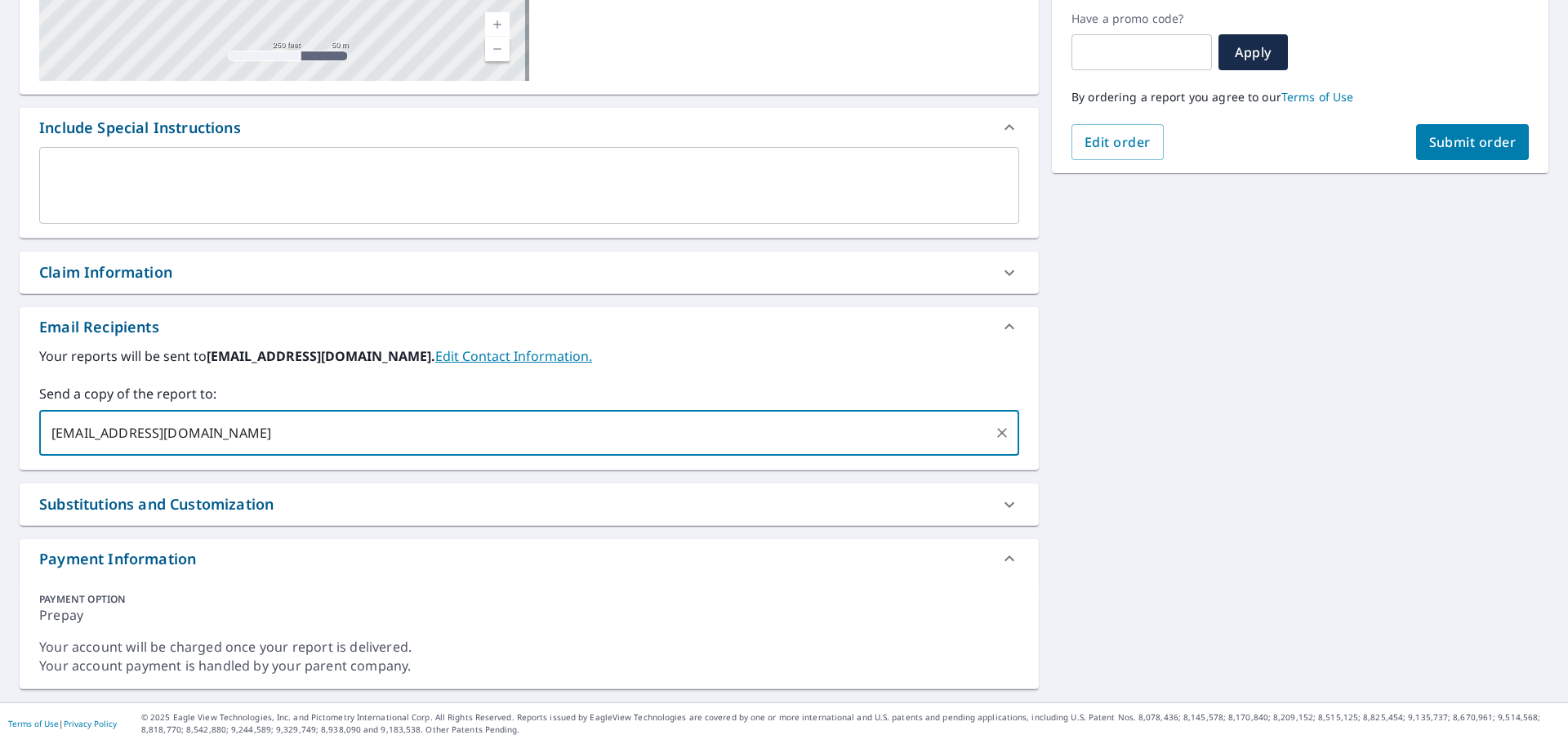
type input "[EMAIL_ADDRESS][DOMAIN_NAME]"
click at [1466, 147] on span "Submit order" at bounding box center [1473, 142] width 87 height 18
checkbox input "true"
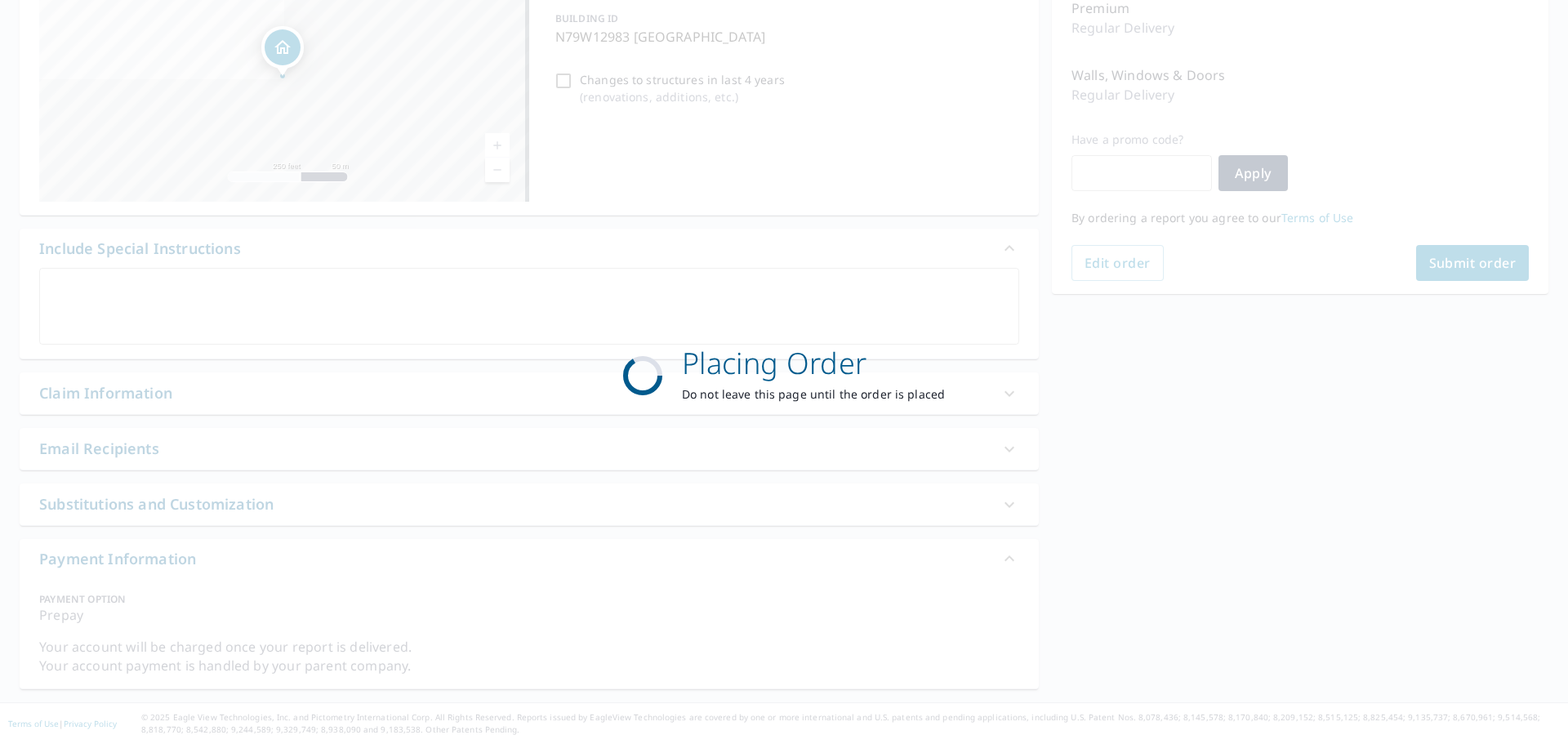
scroll to position [220, 0]
